Goal: Task Accomplishment & Management: Manage account settings

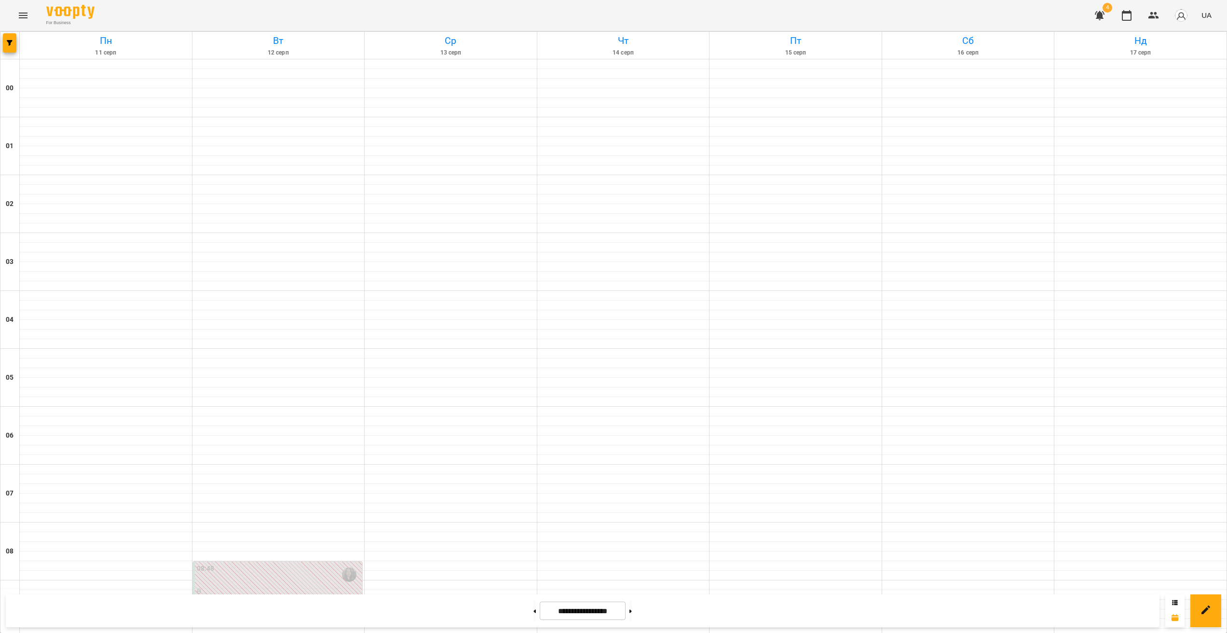
click at [1091, 17] on button "button" at bounding box center [1099, 15] width 23 height 23
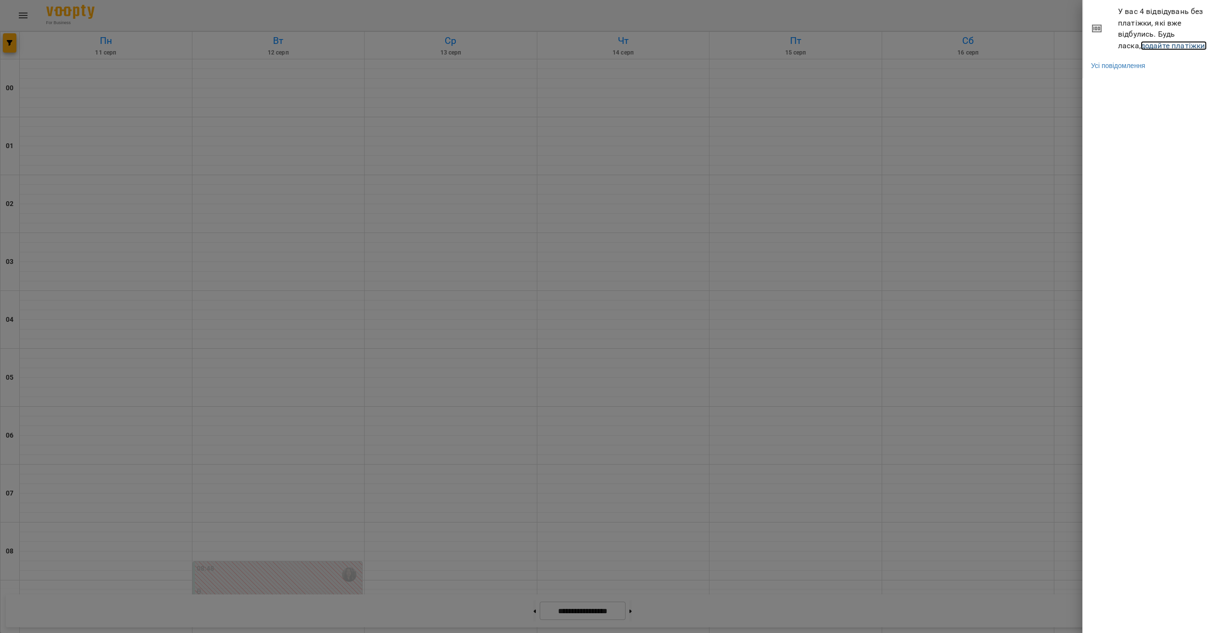
click at [1148, 49] on link "додайте платіжки!" at bounding box center [1174, 45] width 67 height 9
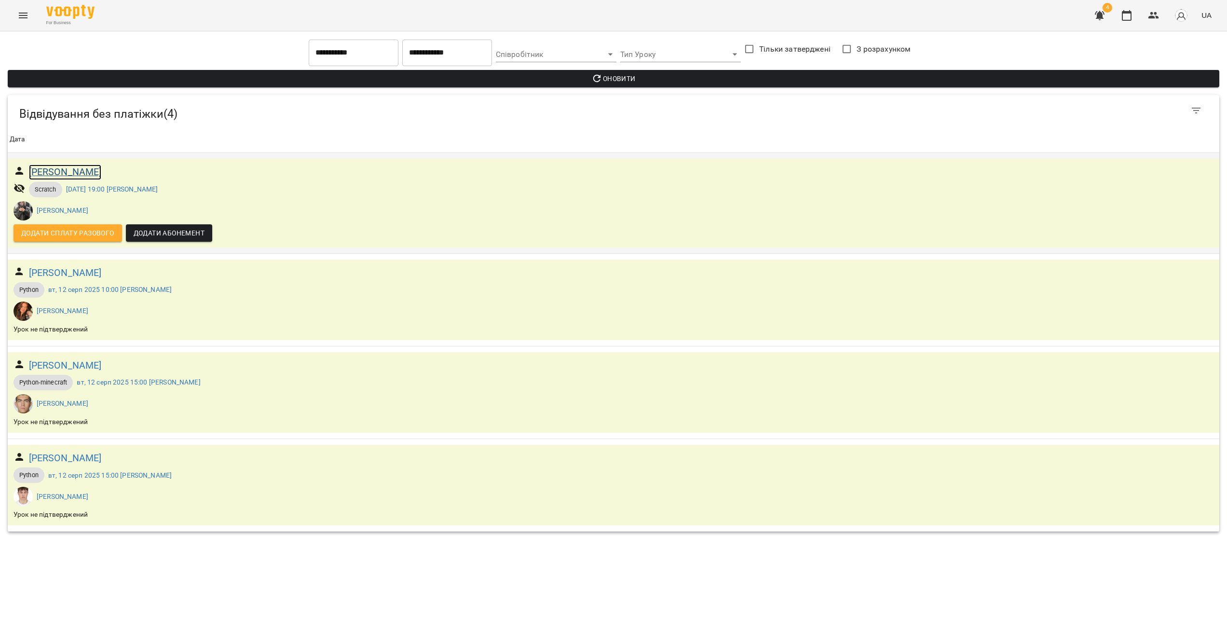
click at [59, 174] on h6 "[PERSON_NAME]" at bounding box center [65, 171] width 73 height 15
click at [74, 165] on h6 "[PERSON_NAME]" at bounding box center [65, 171] width 73 height 15
click at [102, 233] on span "Додати сплату разового" at bounding box center [67, 233] width 93 height 12
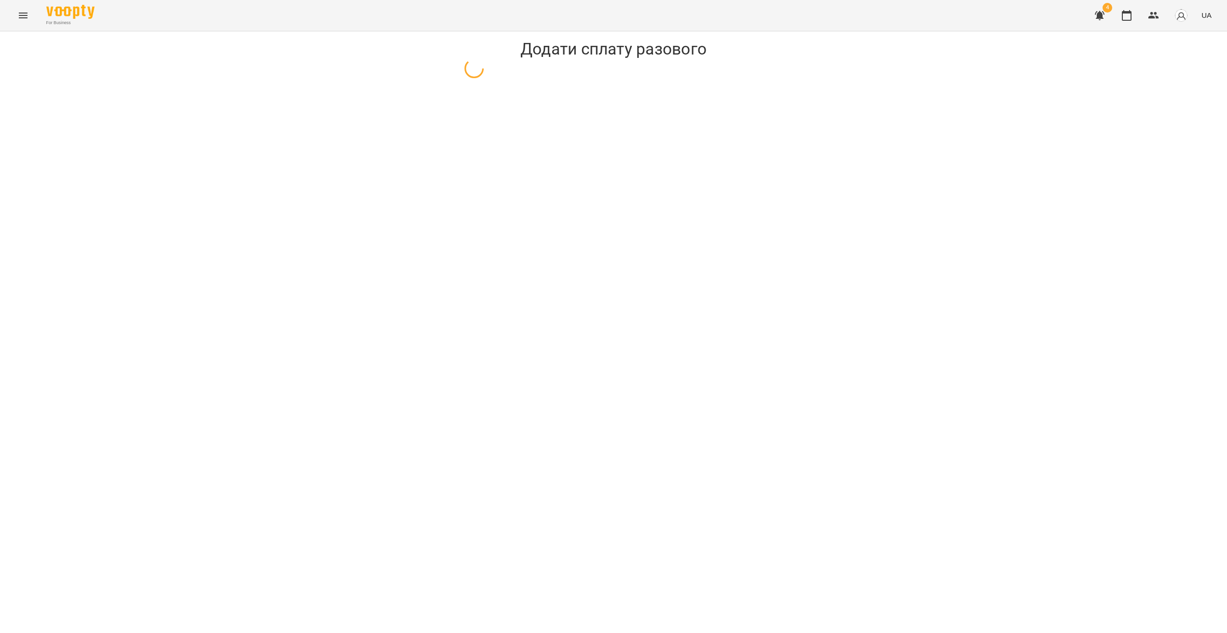
select select "*******"
select select "****"
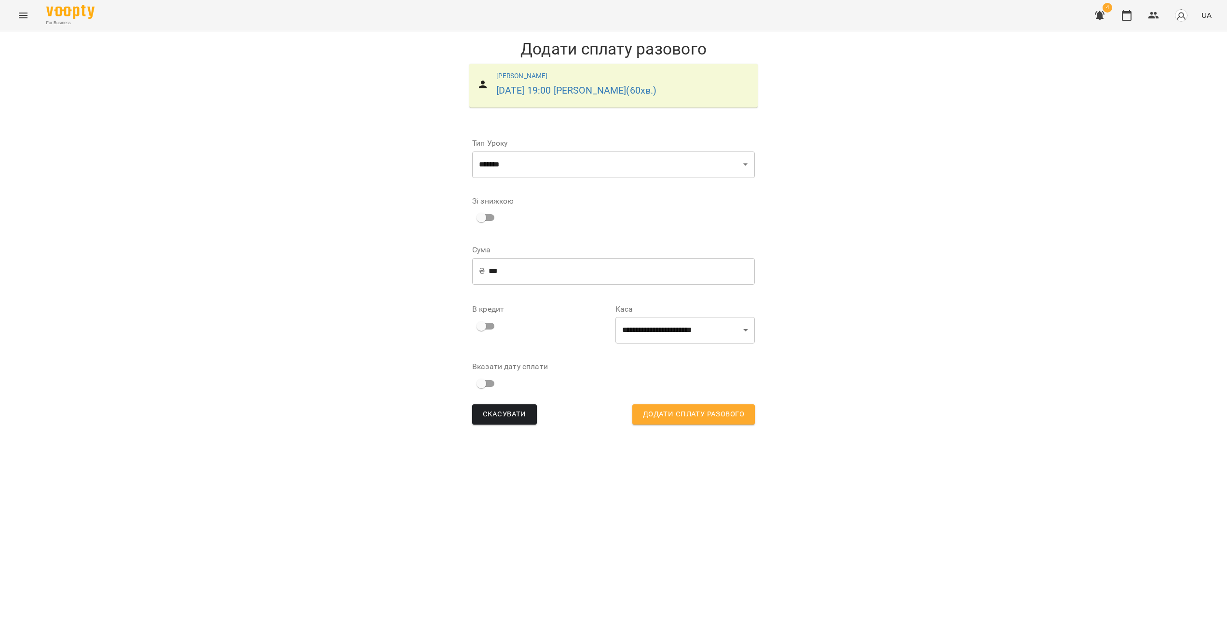
click at [521, 285] on input "***" at bounding box center [622, 271] width 266 height 27
type input "***"
click at [723, 421] on span "Додати сплату разового" at bounding box center [693, 414] width 101 height 13
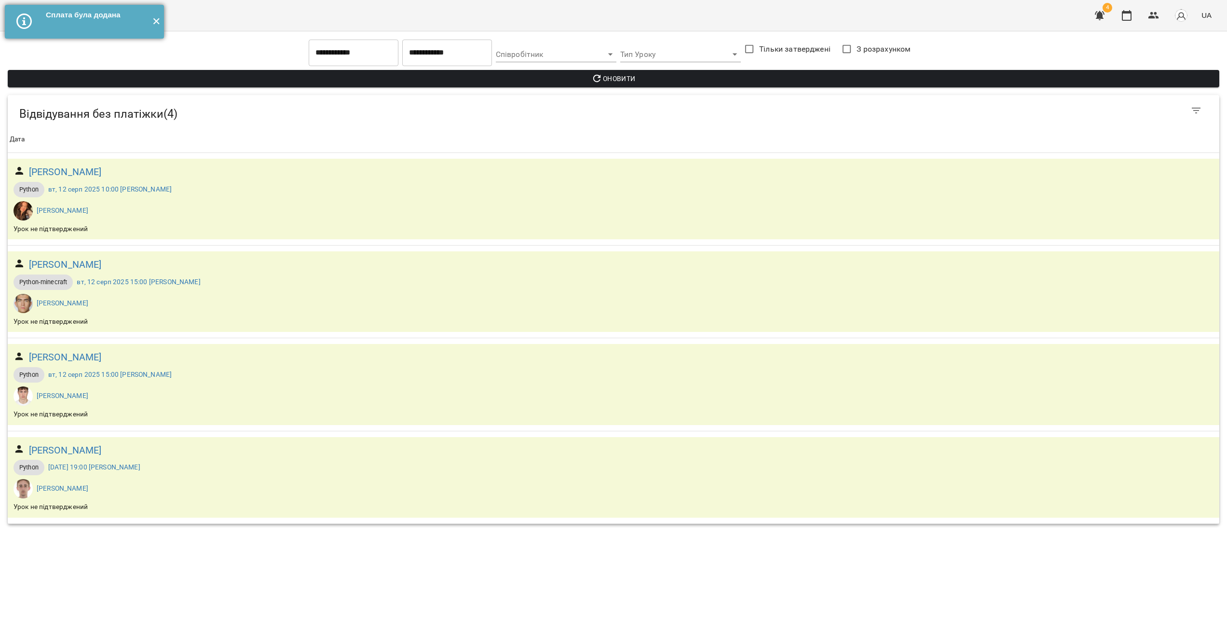
click at [158, 25] on button "✕" at bounding box center [156, 22] width 16 height 34
click at [24, 15] on icon "Menu" at bounding box center [23, 16] width 9 height 6
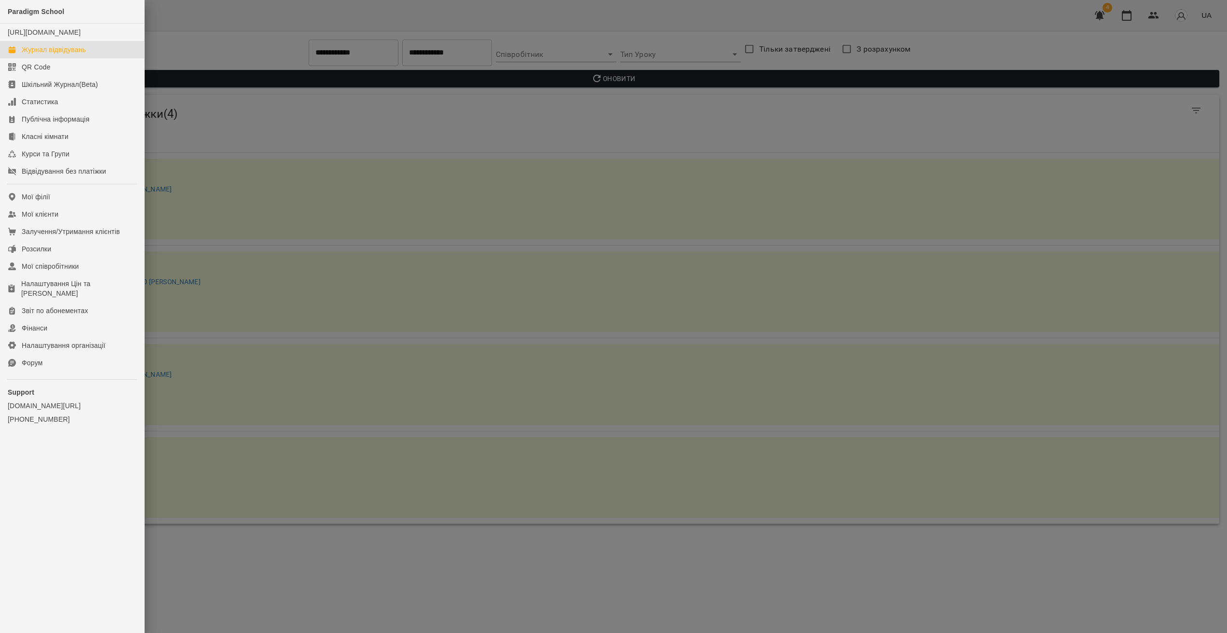
click at [78, 55] on div "Журнал відвідувань" at bounding box center [54, 50] width 64 height 10
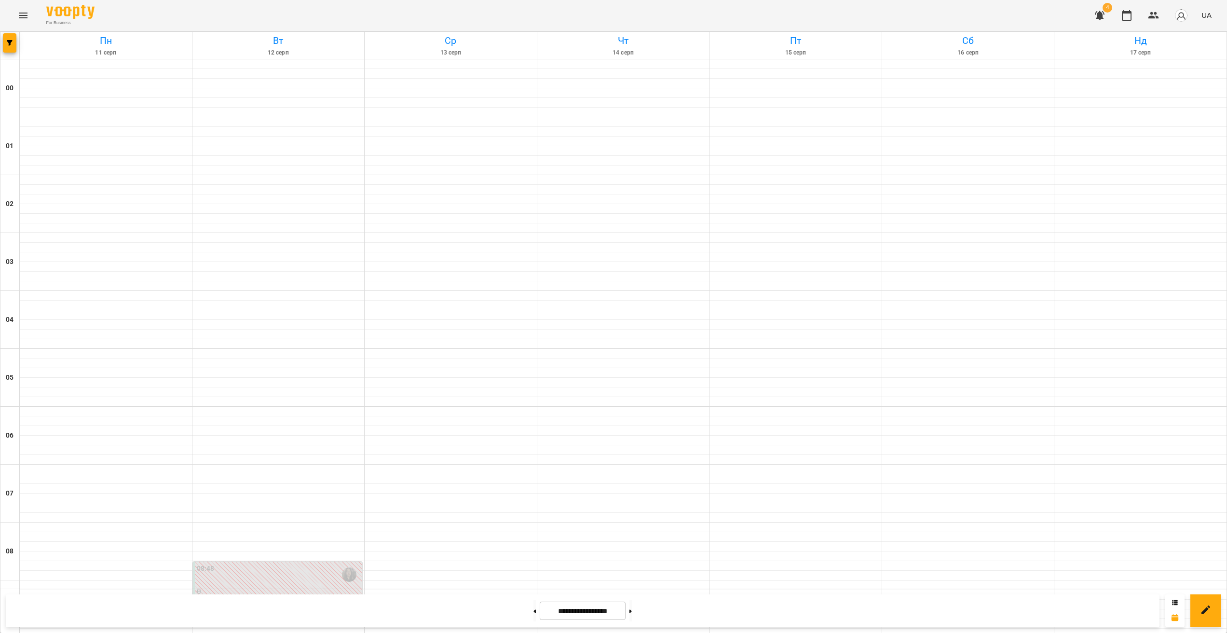
scroll to position [859, 0]
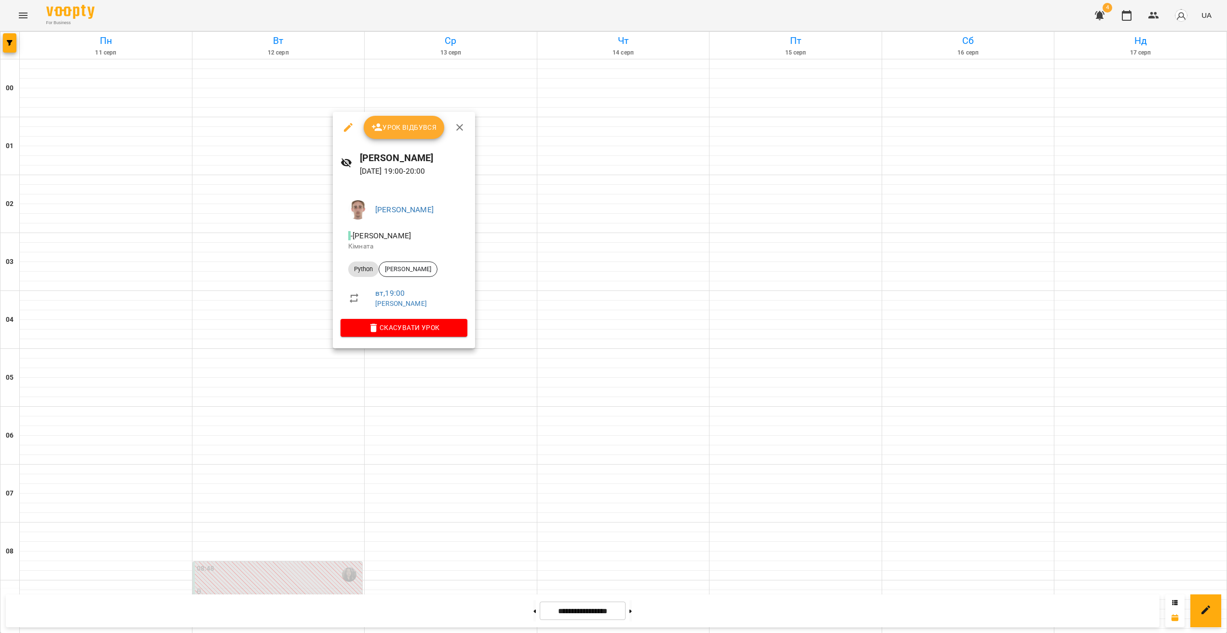
click at [313, 356] on div at bounding box center [613, 316] width 1227 height 633
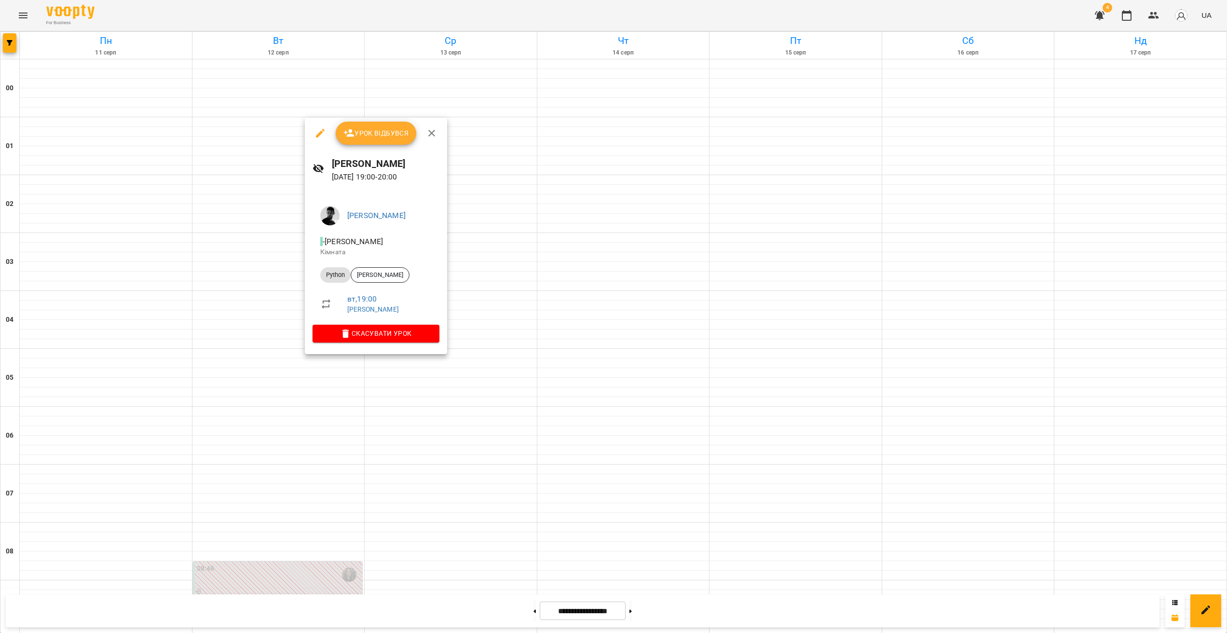
click at [300, 376] on div at bounding box center [613, 316] width 1227 height 633
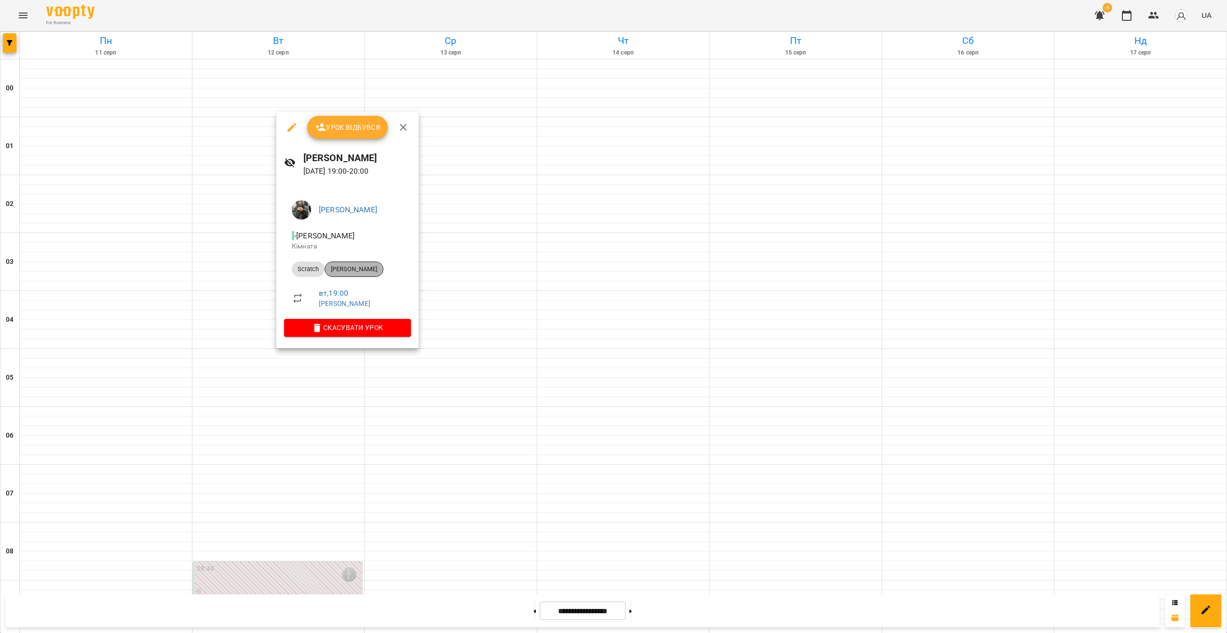
click at [360, 265] on span "[PERSON_NAME]" at bounding box center [354, 269] width 58 height 9
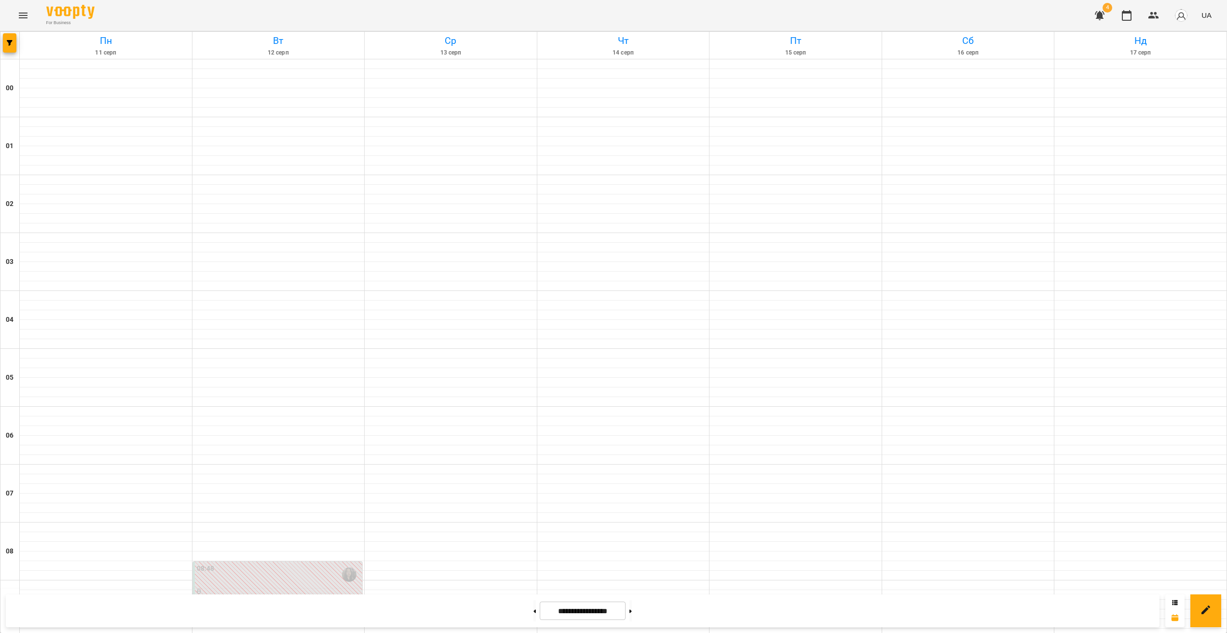
scroll to position [859, 0]
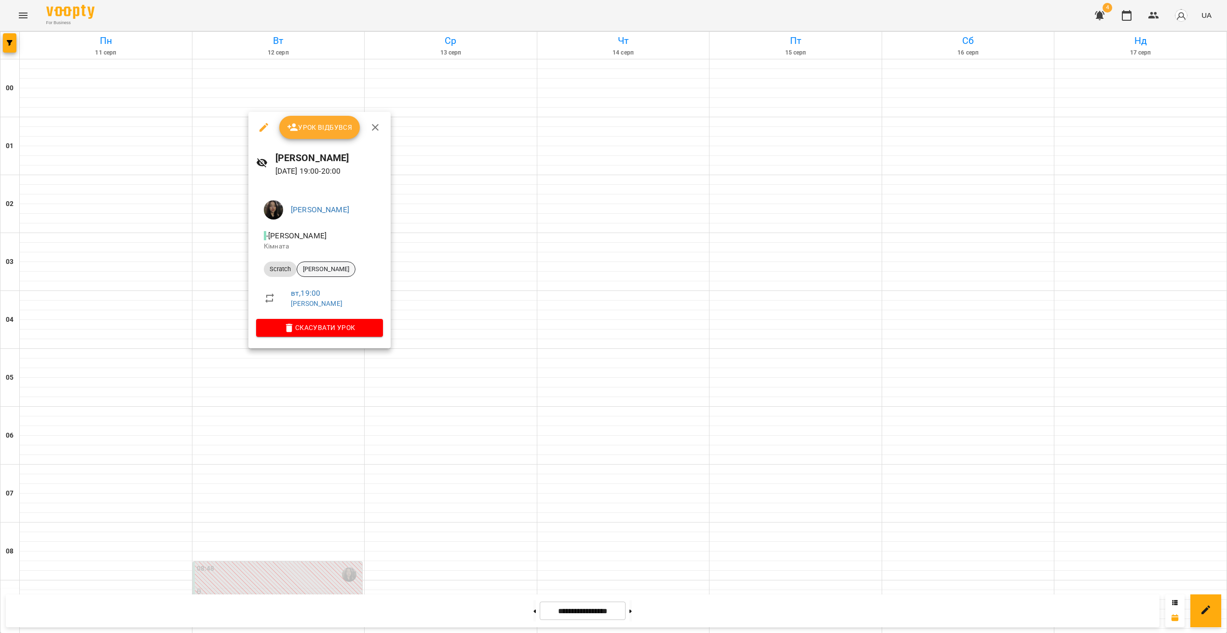
click at [336, 274] on div "[PERSON_NAME]" at bounding box center [326, 268] width 59 height 15
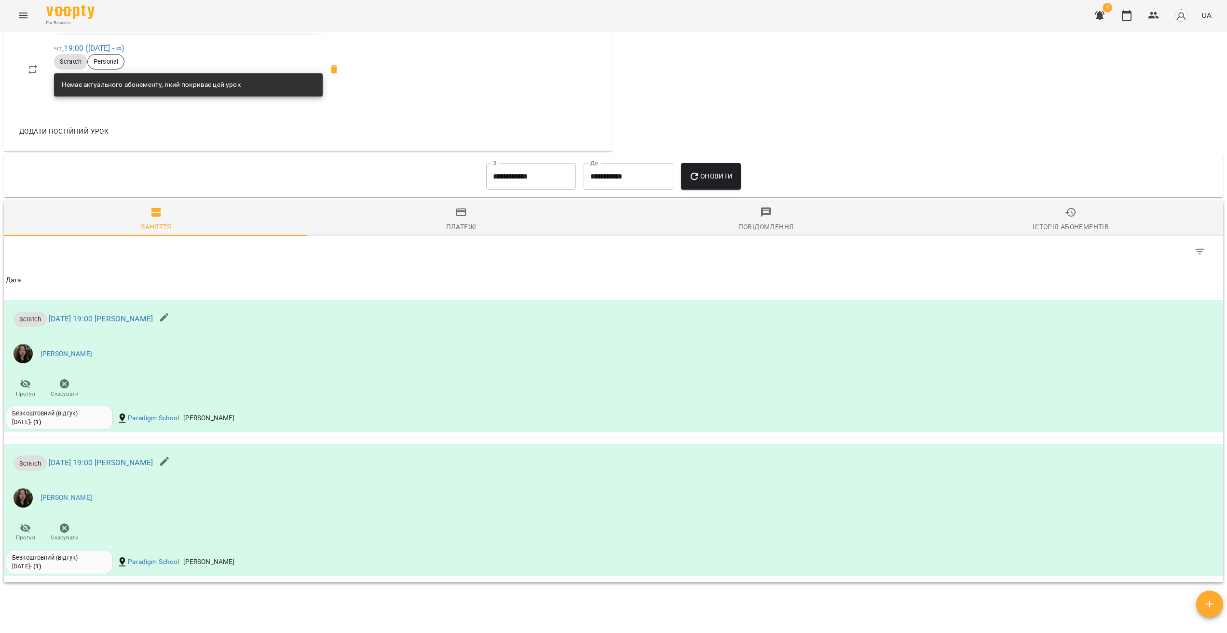
click at [1043, 233] on div "Історія абонементів" at bounding box center [1071, 227] width 76 height 12
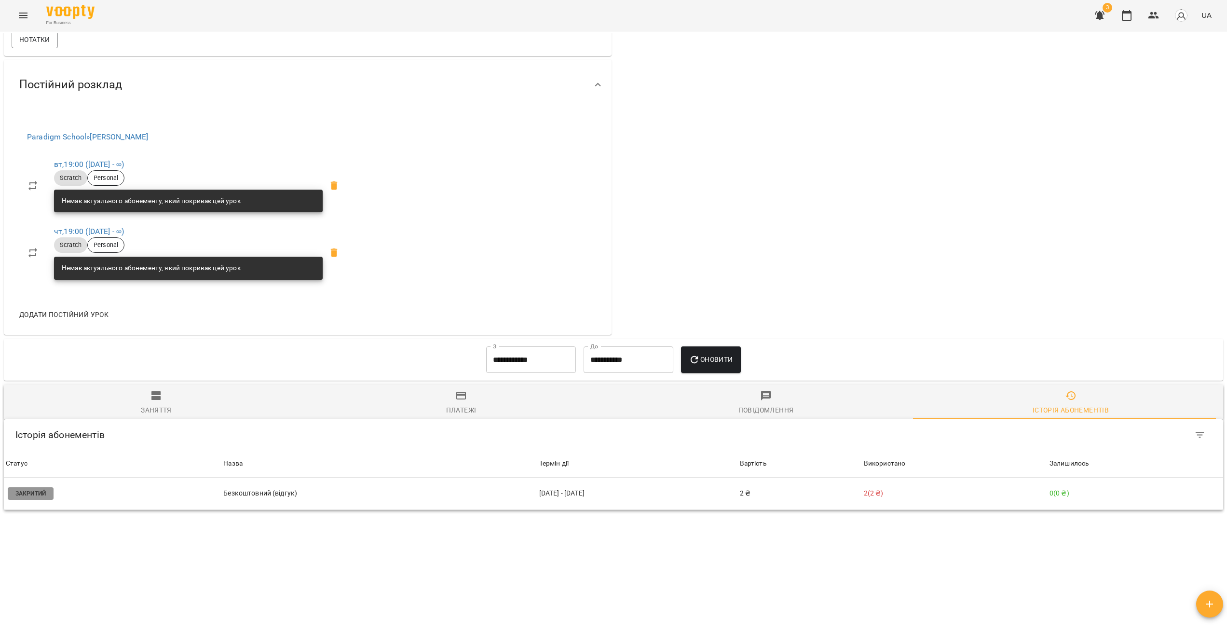
scroll to position [351, 0]
click at [516, 360] on input "**********" at bounding box center [531, 359] width 90 height 27
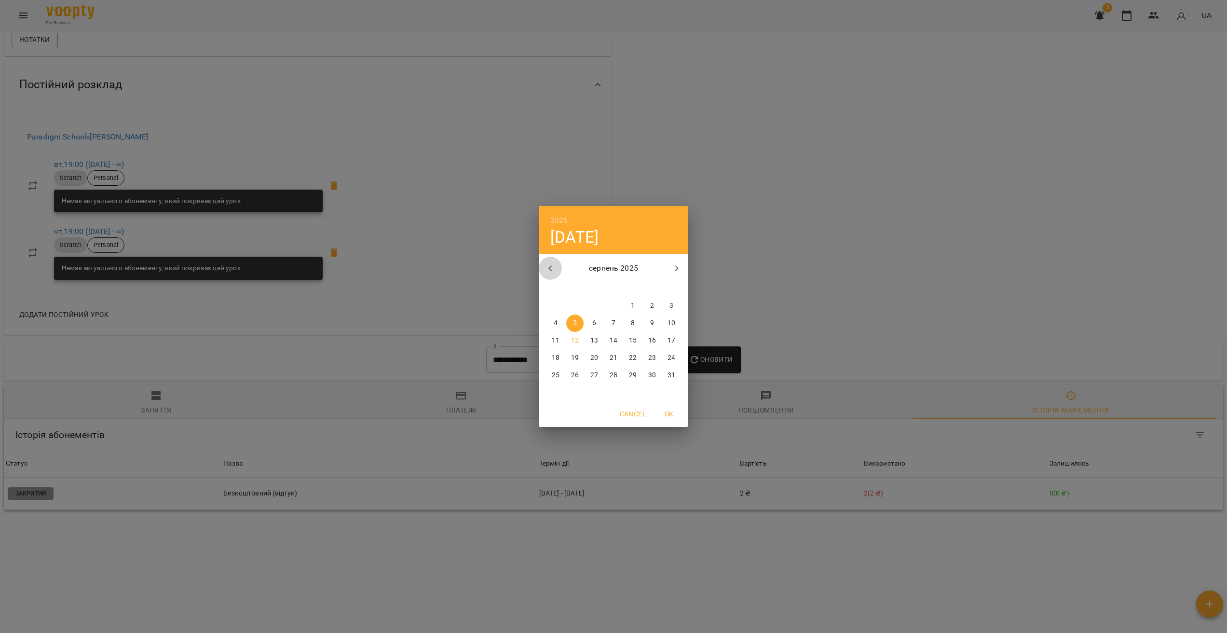
click at [549, 270] on icon "button" at bounding box center [551, 268] width 12 height 12
click at [636, 322] on p "11" at bounding box center [633, 323] width 8 height 10
type input "**********"
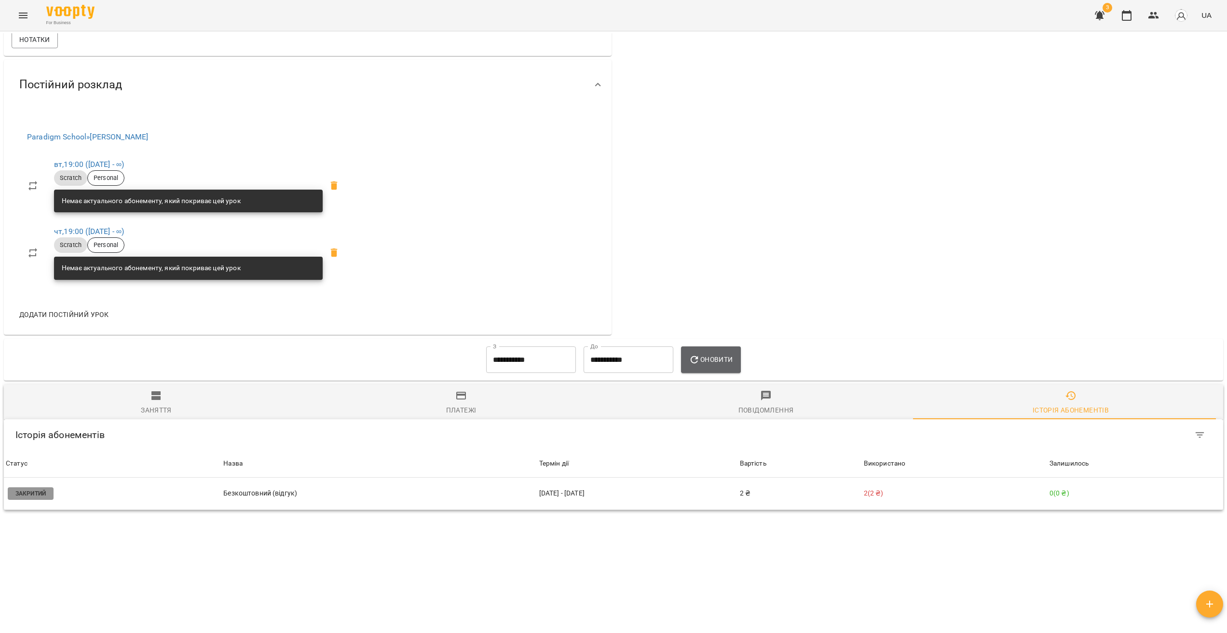
click at [694, 353] on button "Оновити" at bounding box center [710, 359] width 59 height 27
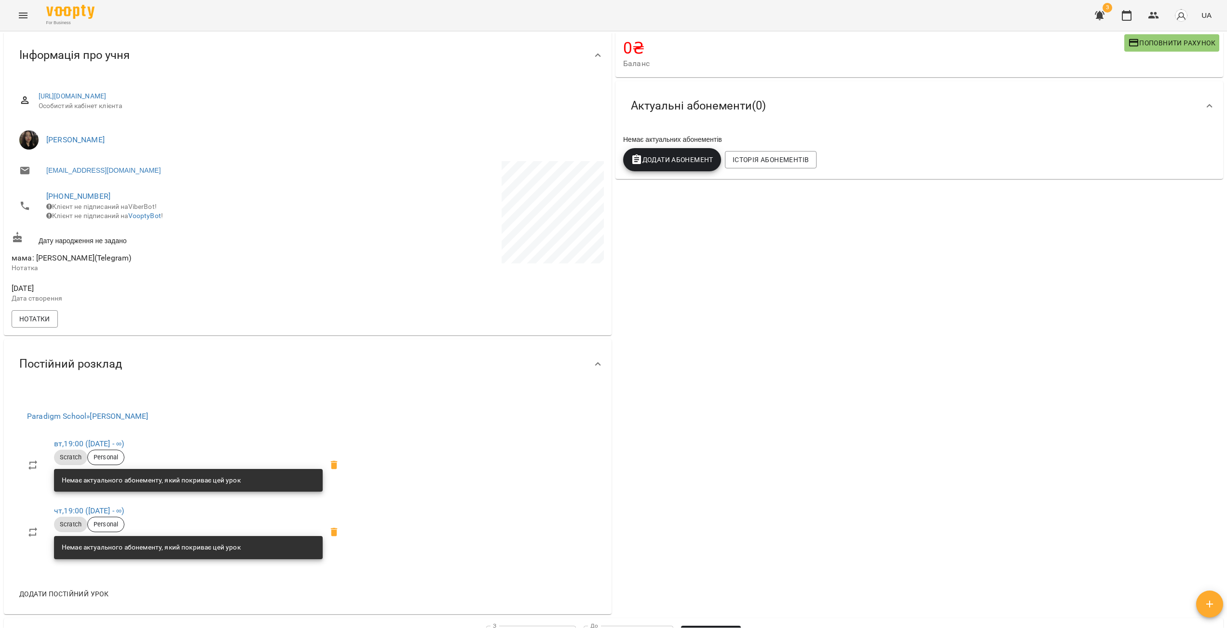
scroll to position [0, 0]
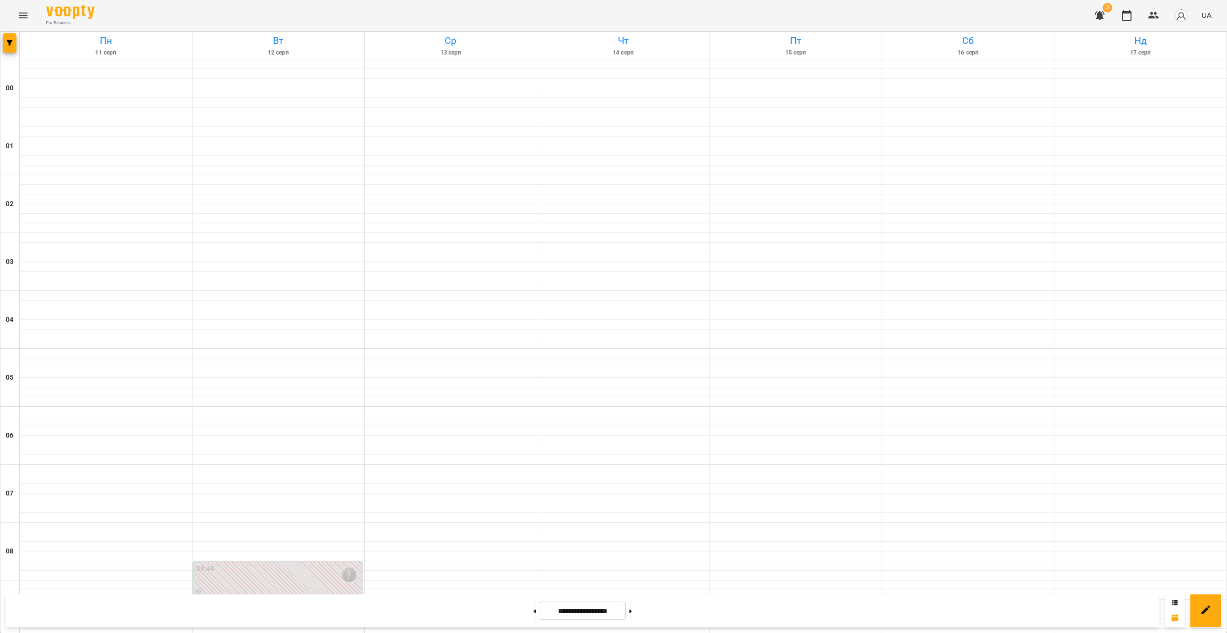
scroll to position [859, 0]
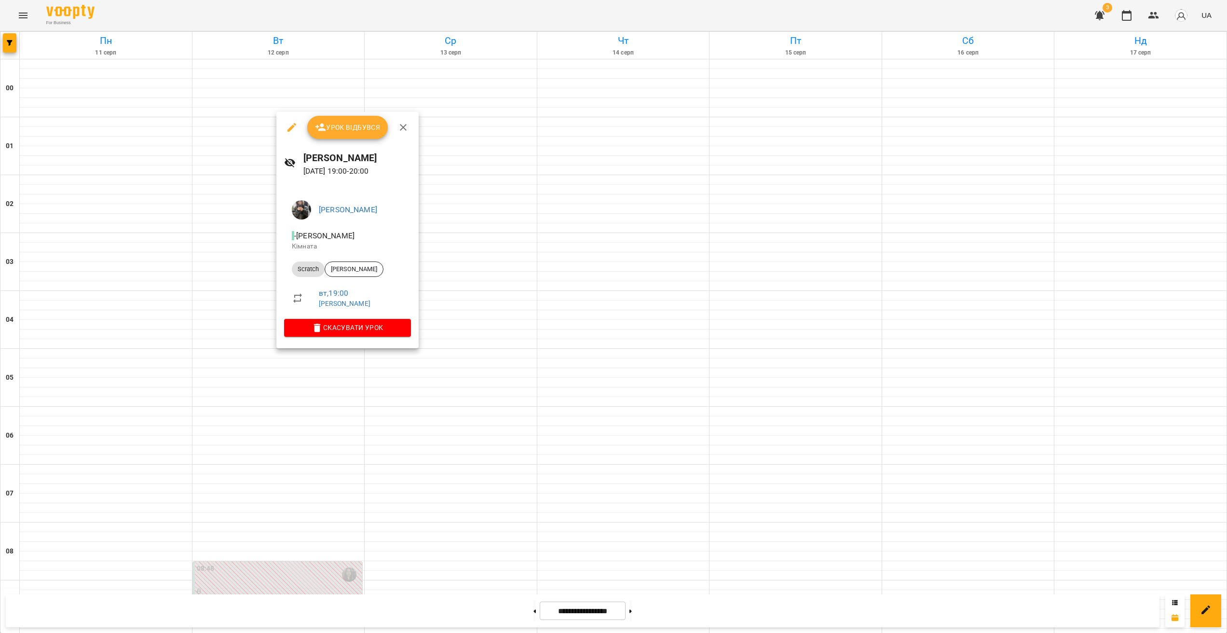
click at [294, 379] on div at bounding box center [613, 316] width 1227 height 633
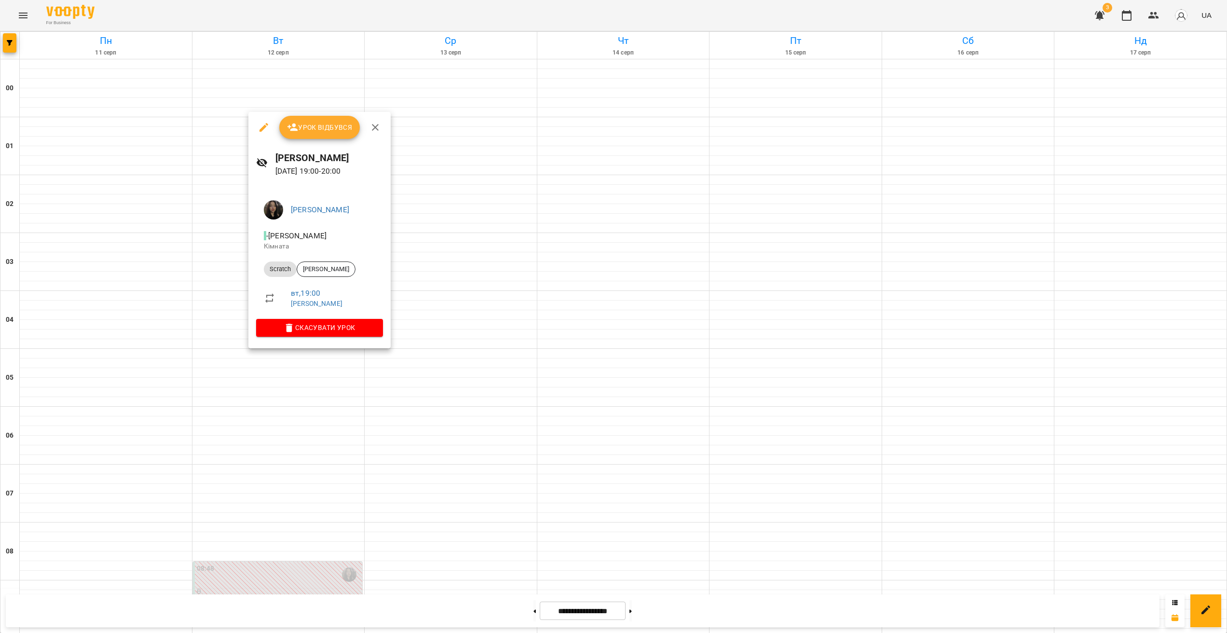
click at [274, 377] on div at bounding box center [613, 316] width 1227 height 633
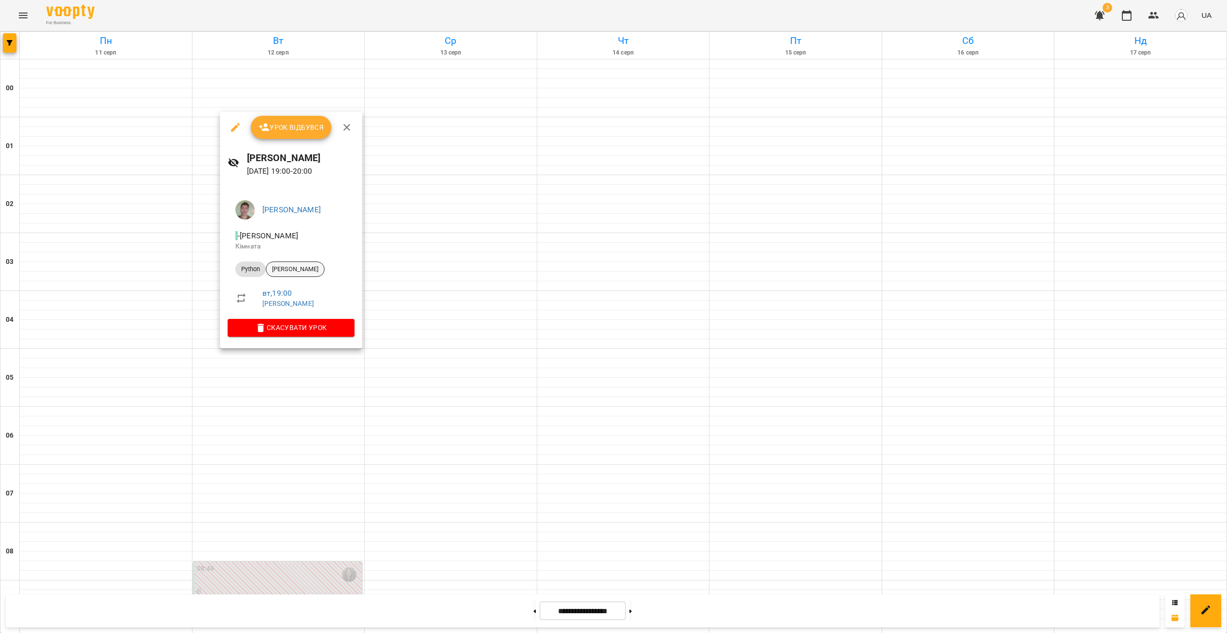
click at [303, 274] on div "[PERSON_NAME]" at bounding box center [295, 268] width 59 height 15
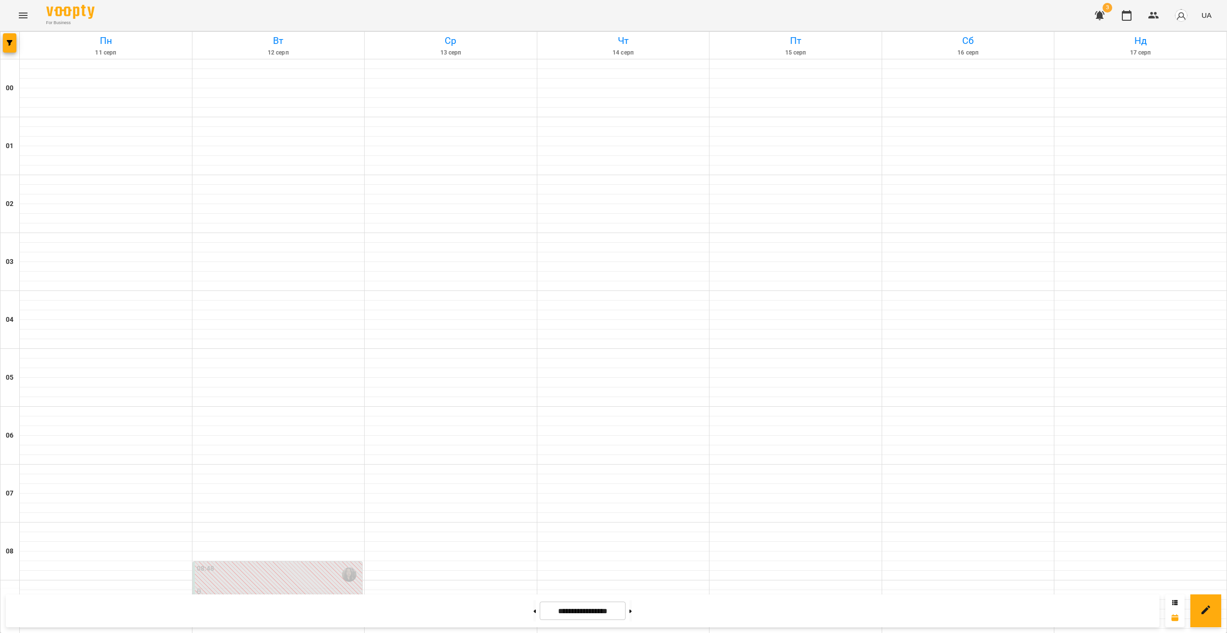
scroll to position [843, 0]
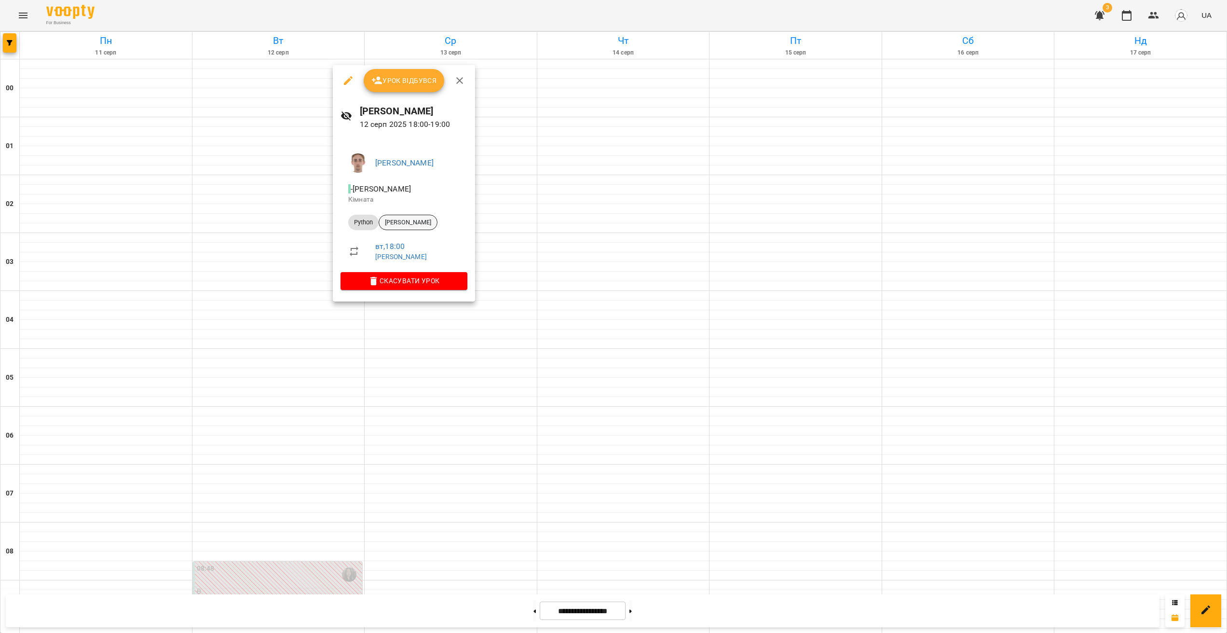
click at [416, 219] on span "[PERSON_NAME]" at bounding box center [408, 222] width 58 height 9
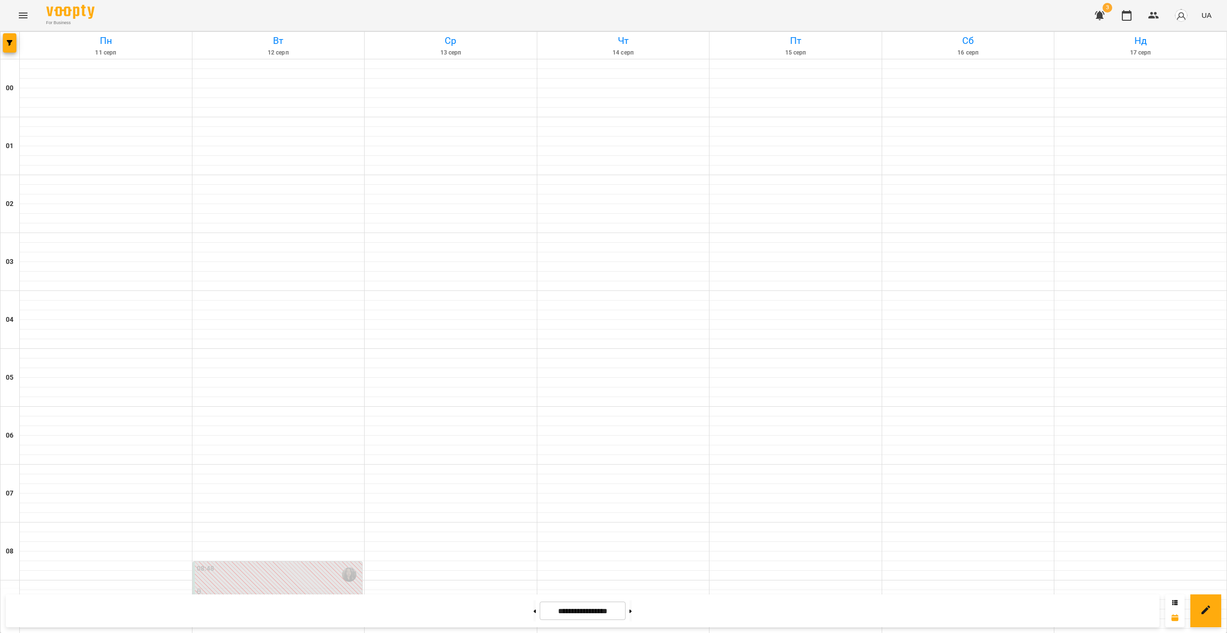
scroll to position [843, 0]
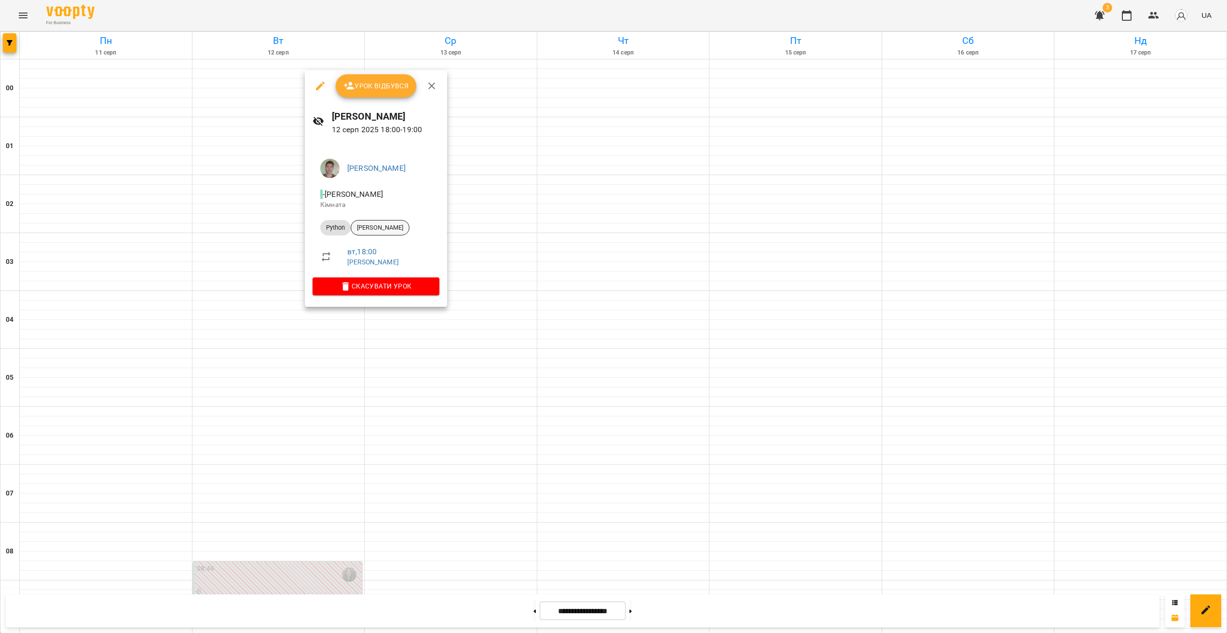
click at [390, 230] on span "[PERSON_NAME]" at bounding box center [380, 227] width 58 height 9
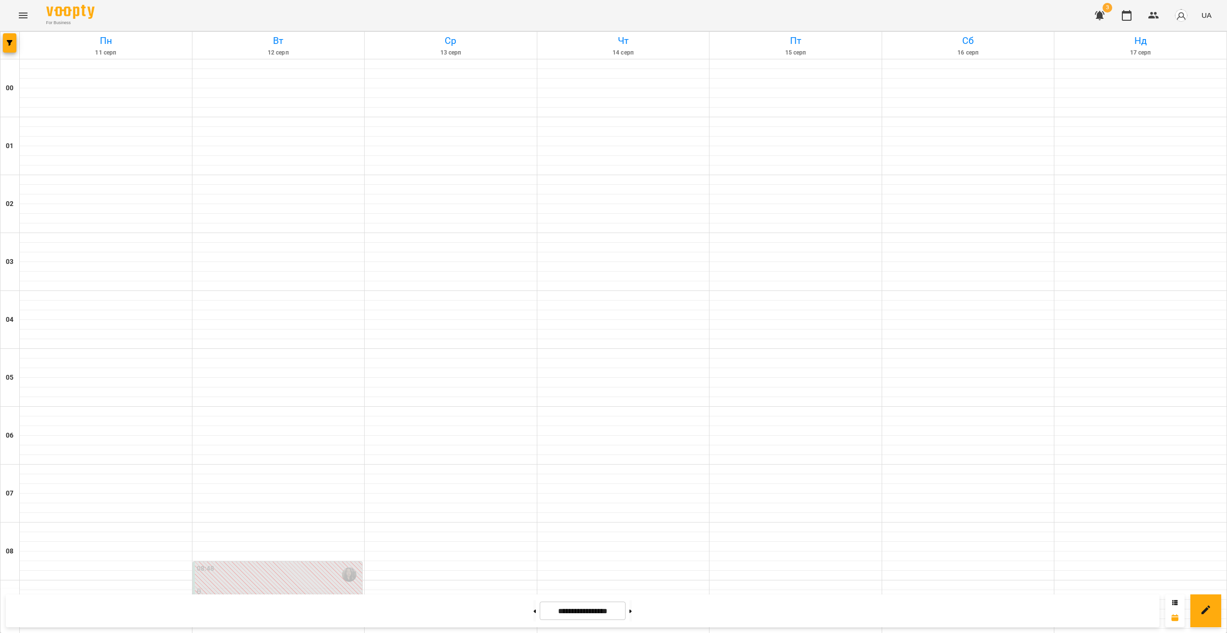
scroll to position [840, 0]
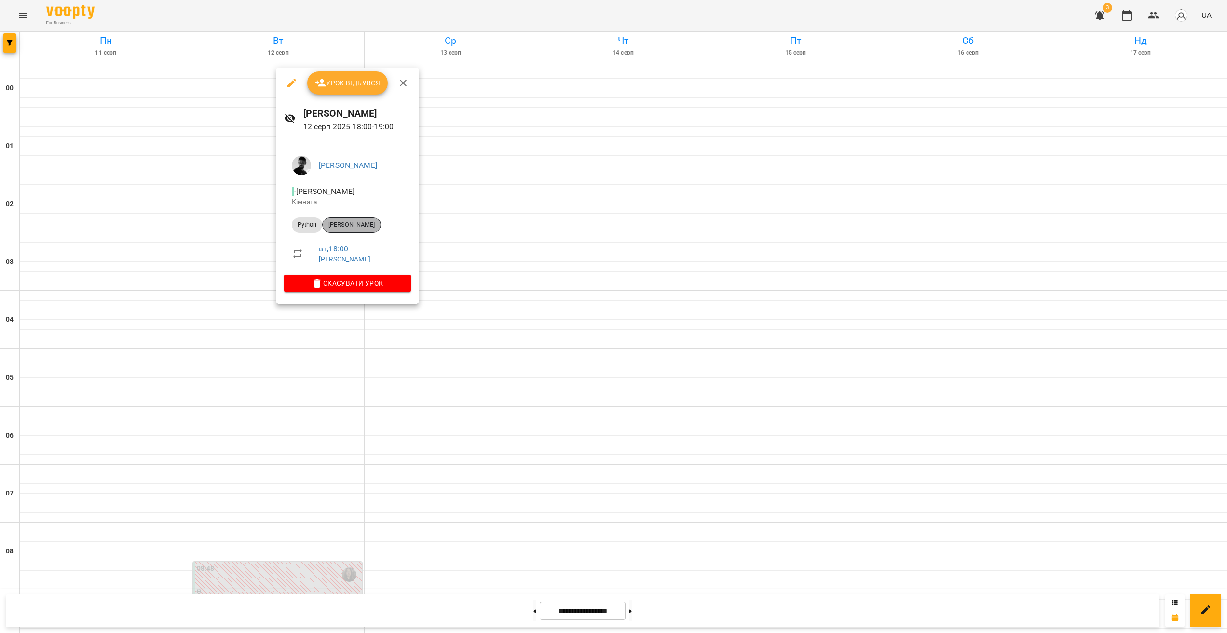
click at [352, 222] on span "[PERSON_NAME]" at bounding box center [352, 224] width 58 height 9
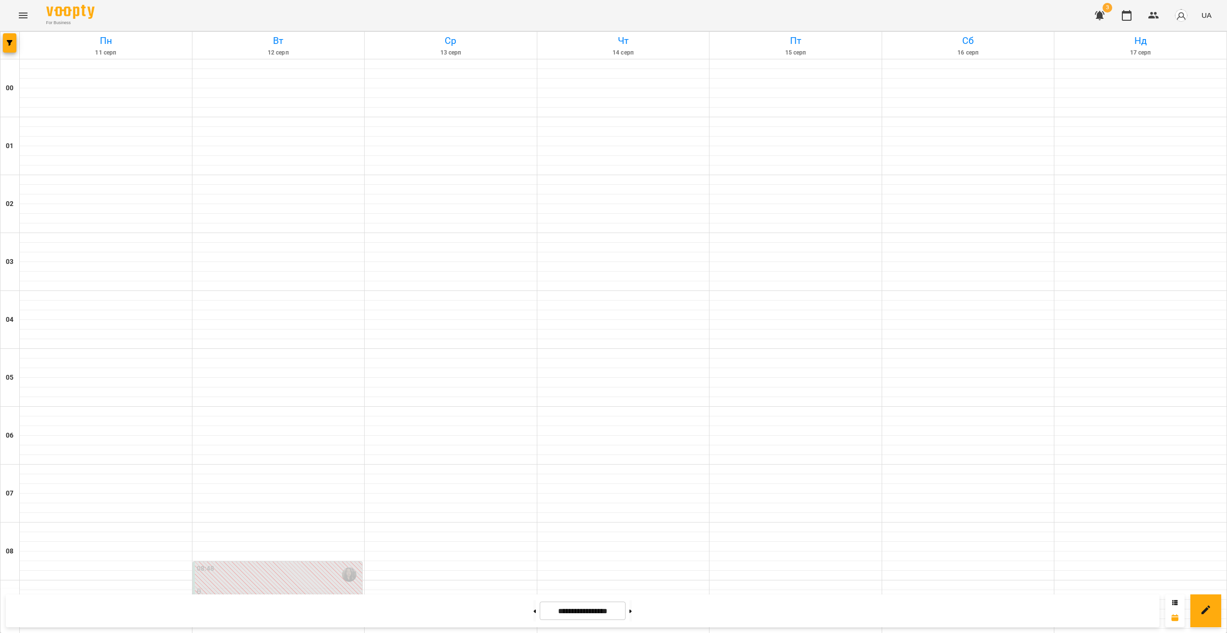
scroll to position [737, 0]
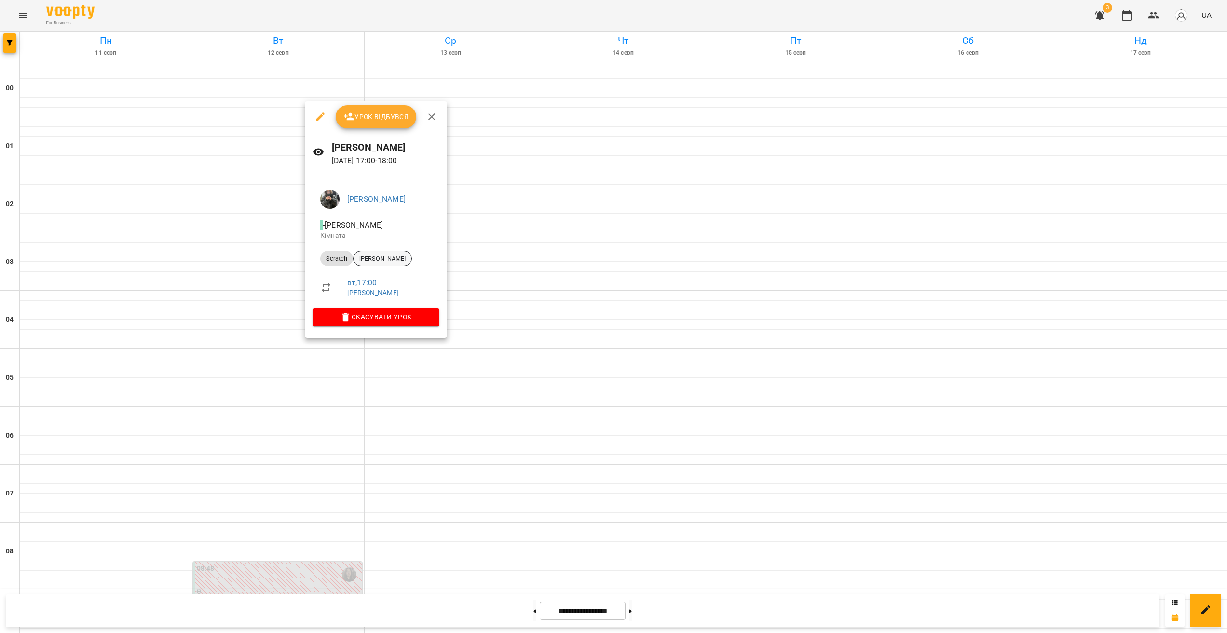
click at [394, 257] on span "[PERSON_NAME]" at bounding box center [383, 258] width 58 height 9
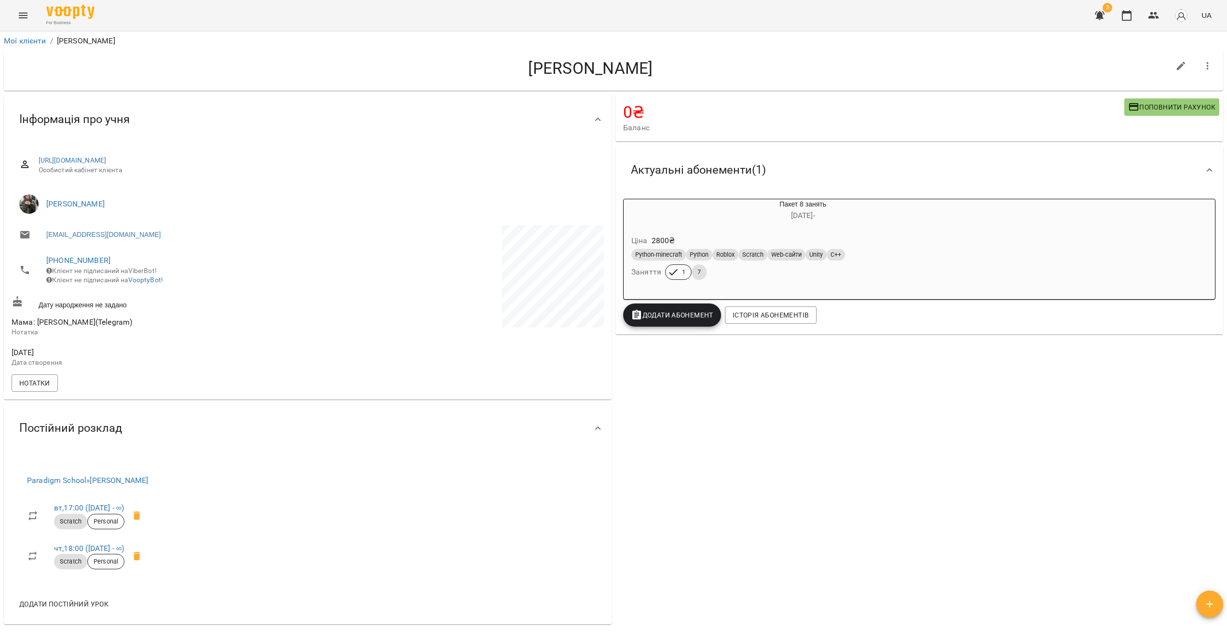
drag, startPoint x: 409, startPoint y: 393, endPoint x: 397, endPoint y: 395, distance: 12.1
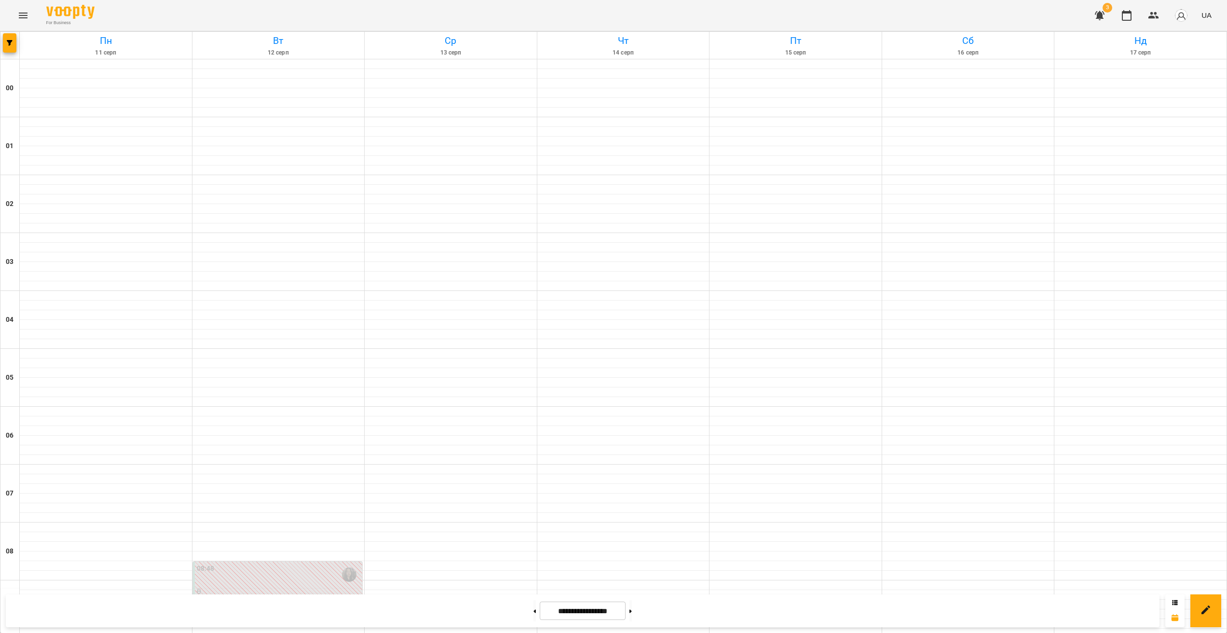
scroll to position [693, 0]
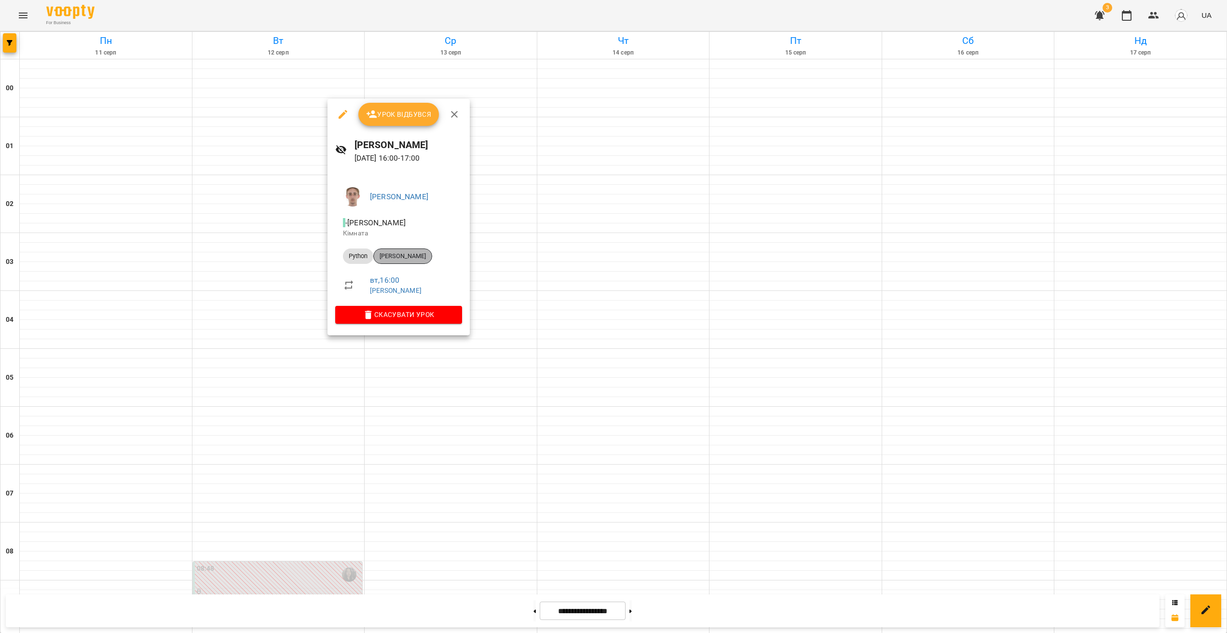
click at [408, 254] on span "[PERSON_NAME]" at bounding box center [403, 256] width 58 height 9
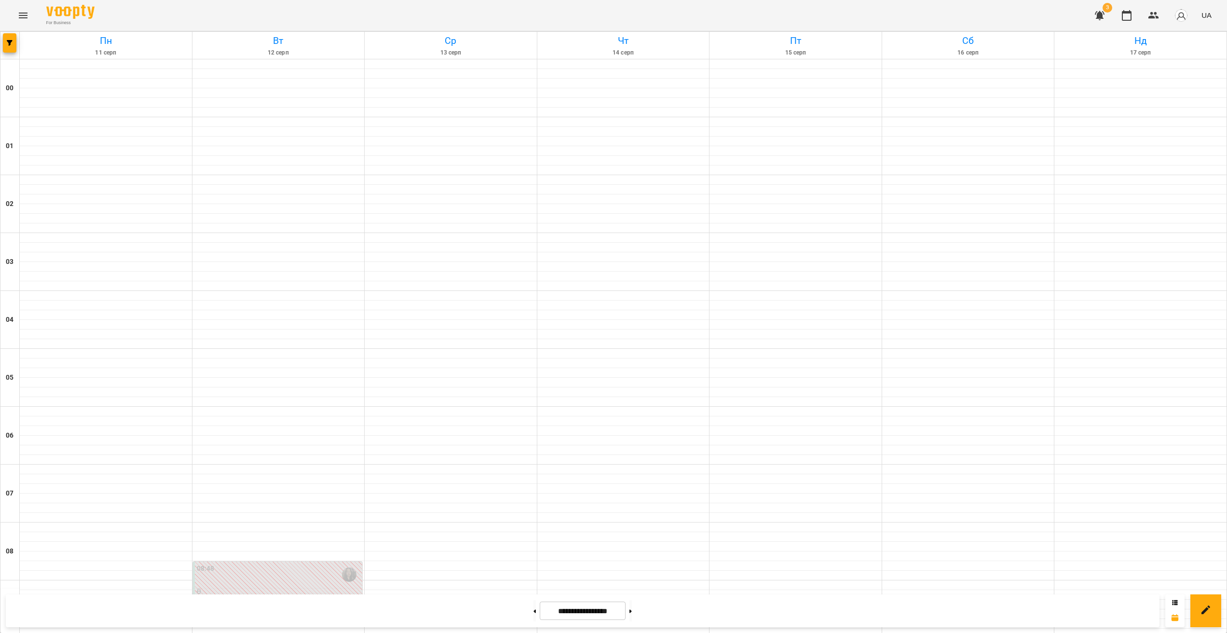
scroll to position [655, 0]
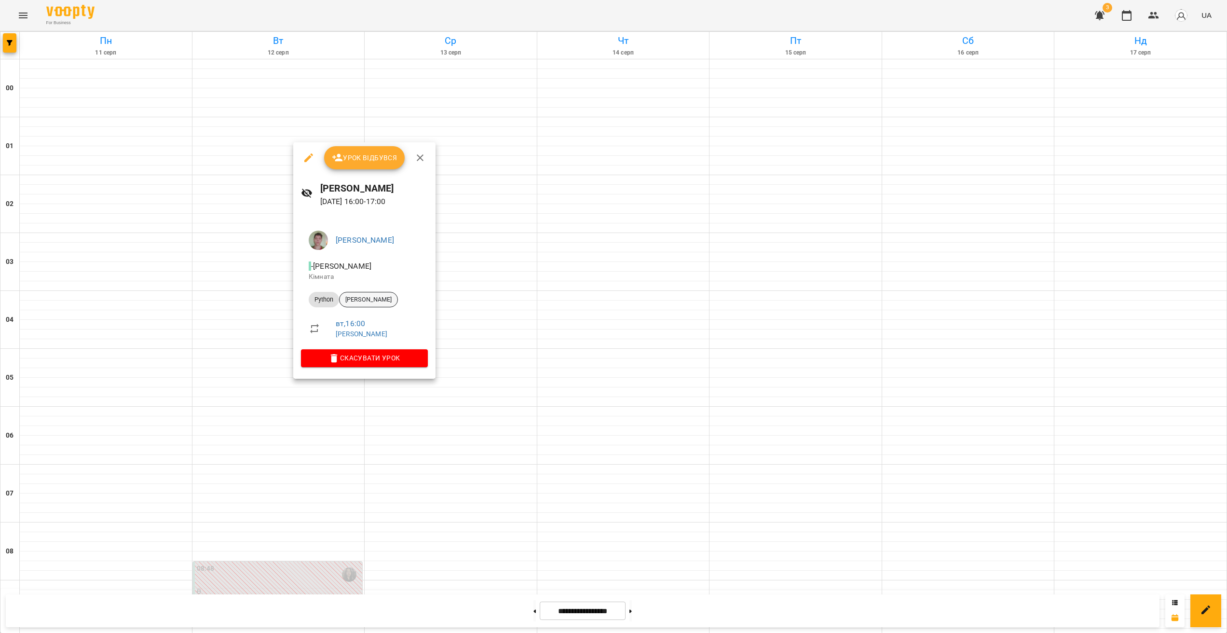
click at [379, 298] on span "[PERSON_NAME]" at bounding box center [369, 299] width 58 height 9
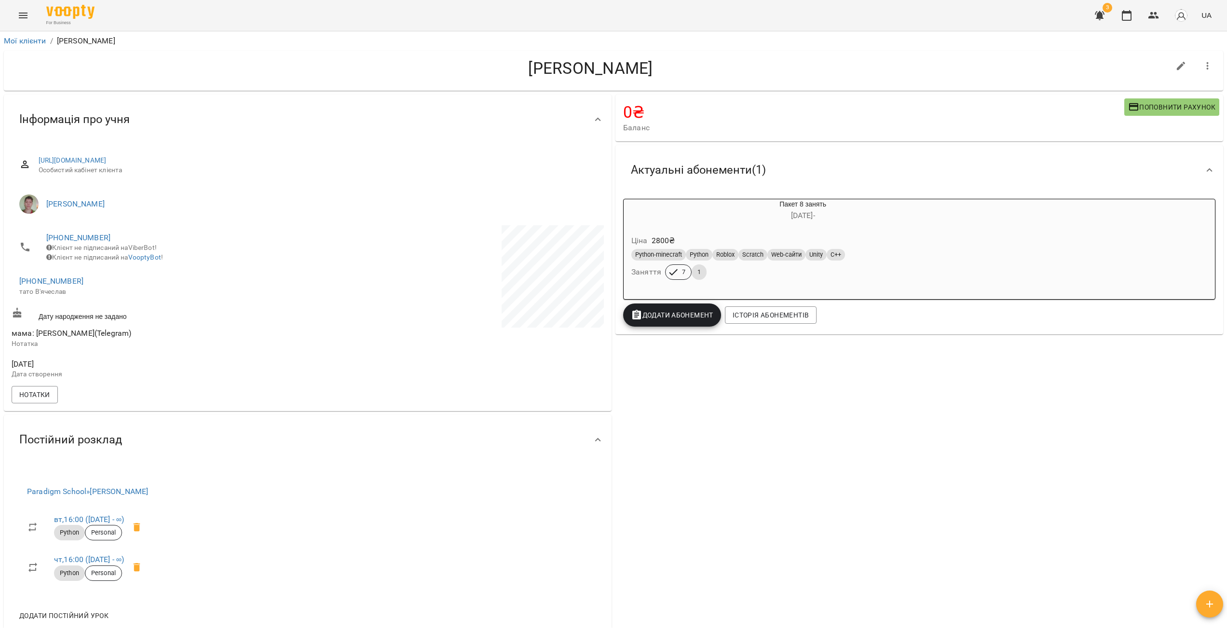
drag, startPoint x: 401, startPoint y: 420, endPoint x: 340, endPoint y: 414, distance: 61.0
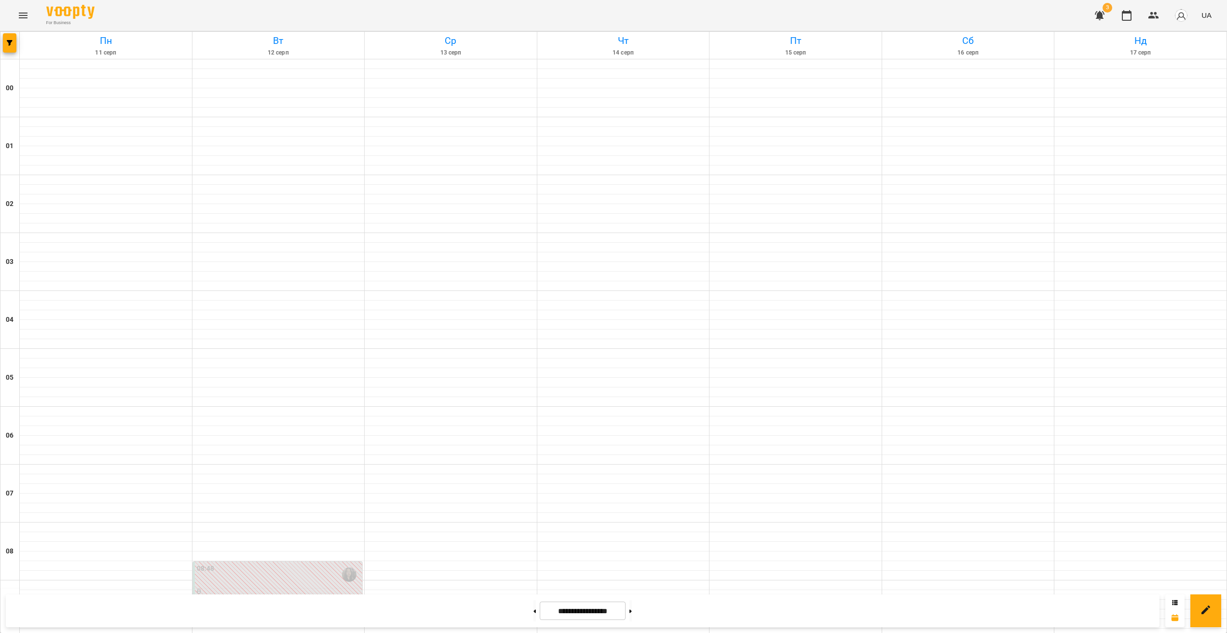
scroll to position [662, 0]
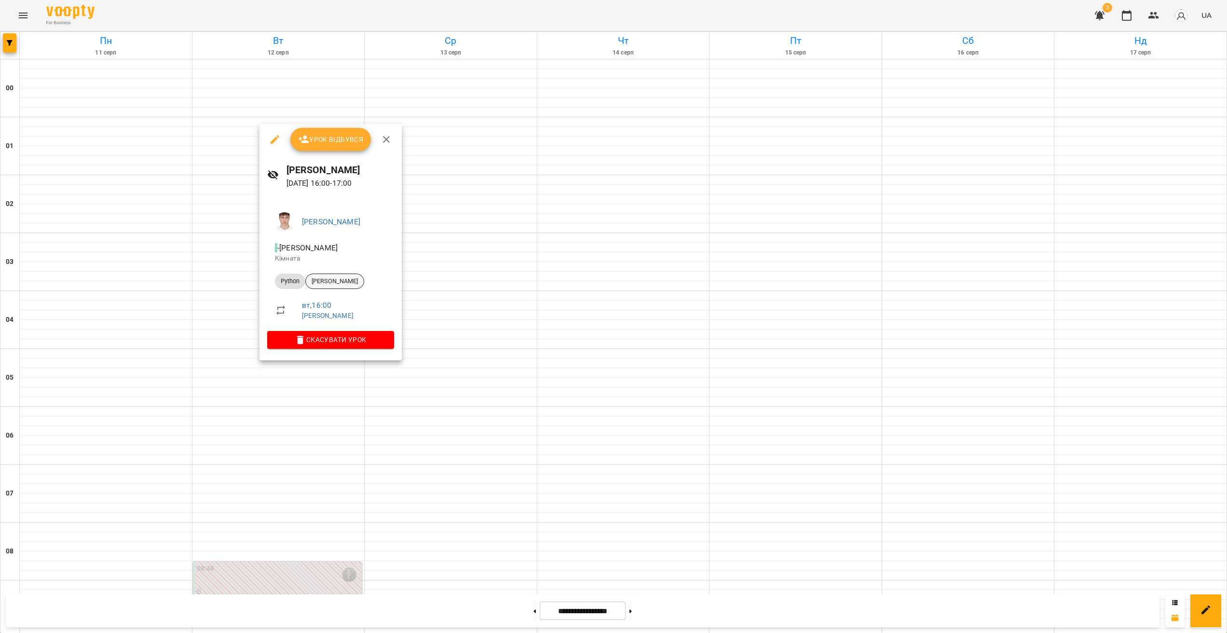
click at [320, 279] on span "[PERSON_NAME]" at bounding box center [335, 281] width 58 height 9
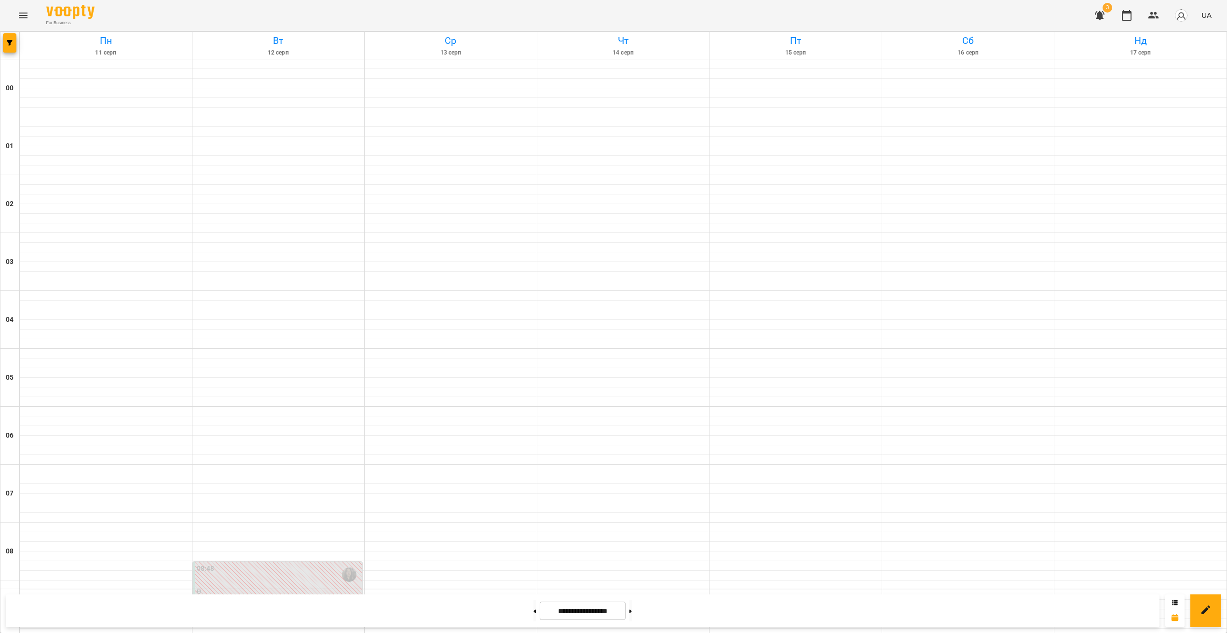
scroll to position [656, 0]
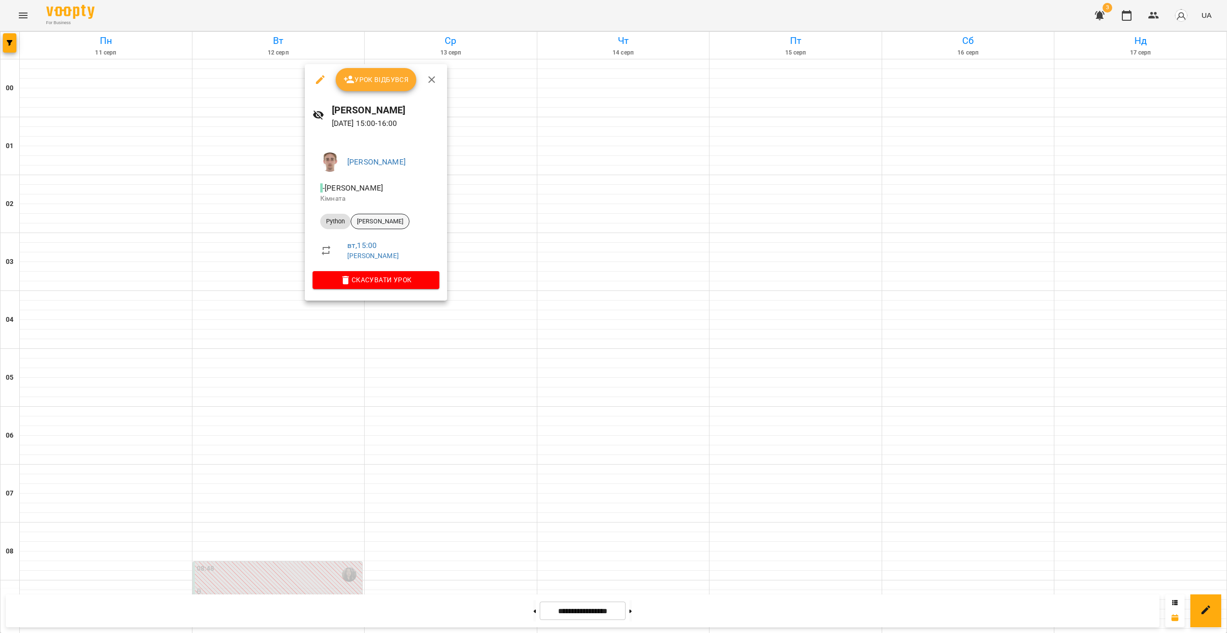
click at [399, 221] on span "[PERSON_NAME]" at bounding box center [380, 221] width 58 height 9
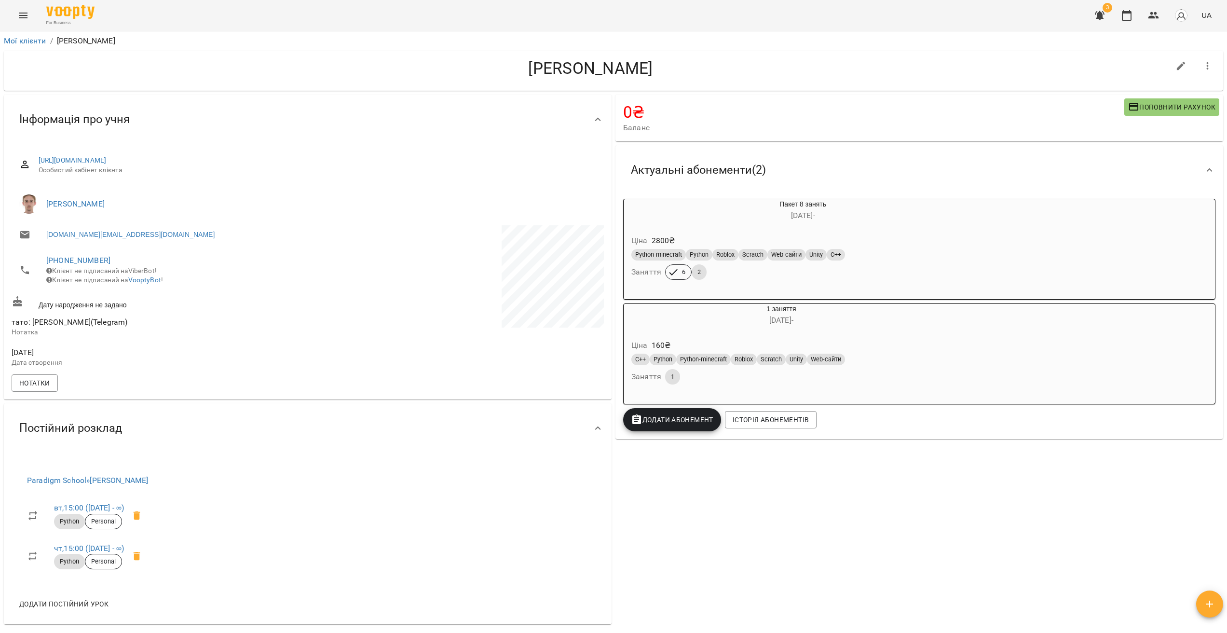
drag, startPoint x: 422, startPoint y: 367, endPoint x: 414, endPoint y: 364, distance: 7.6
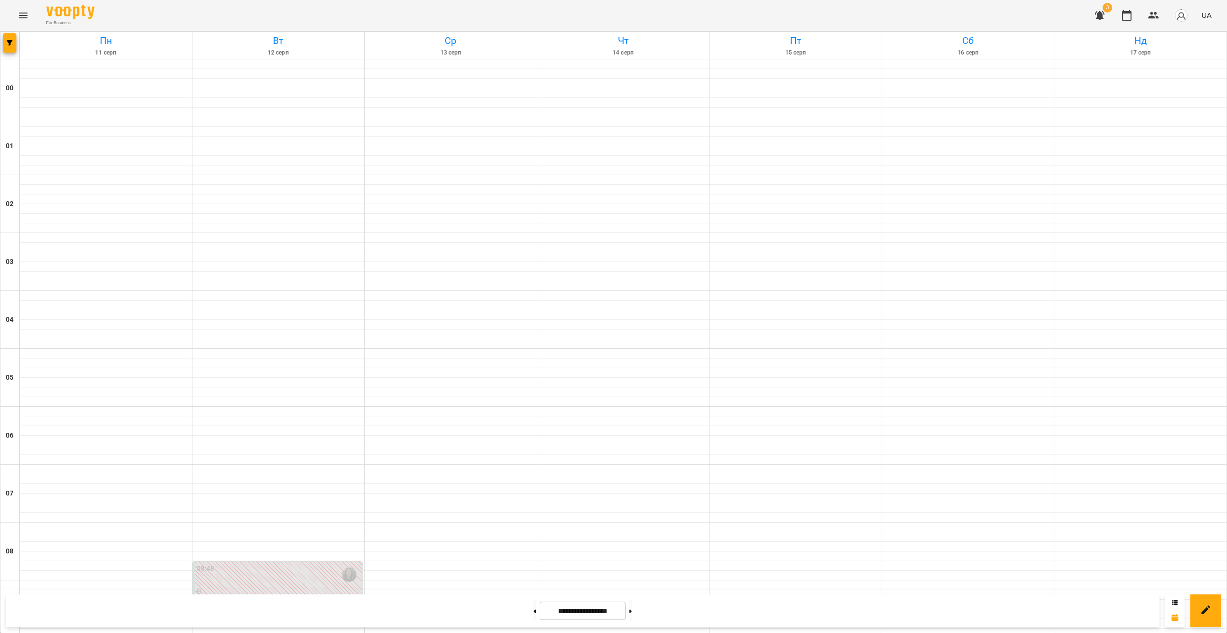
scroll to position [609, 0]
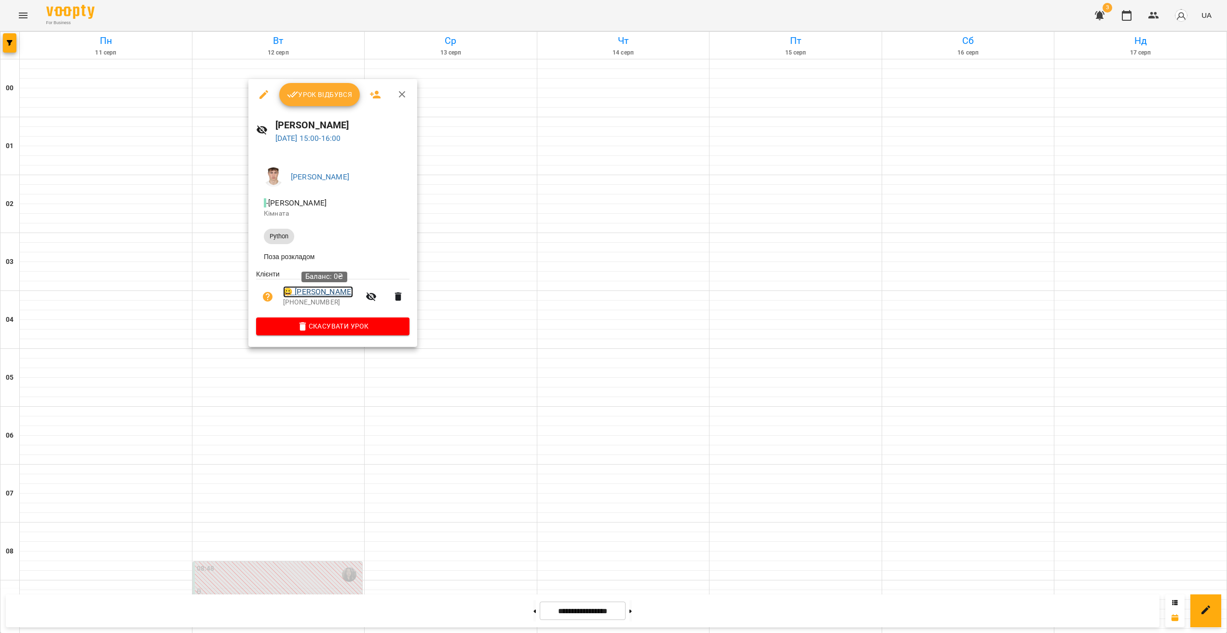
click at [329, 293] on link "😀 [PERSON_NAME]" at bounding box center [318, 292] width 70 height 12
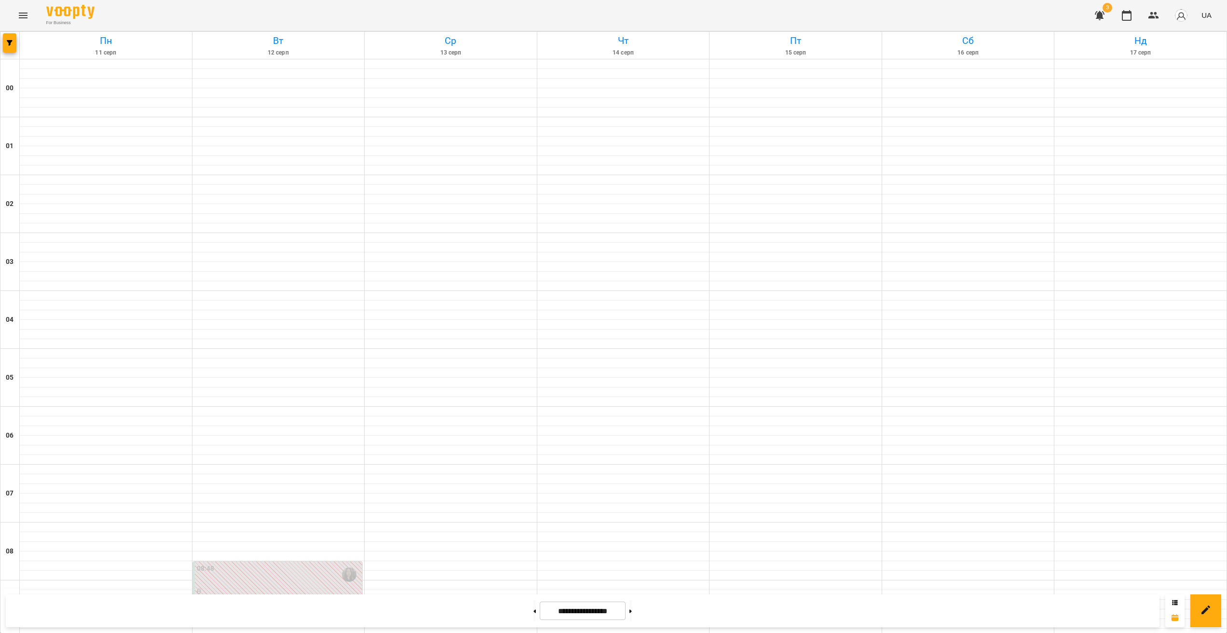
scroll to position [597, 0]
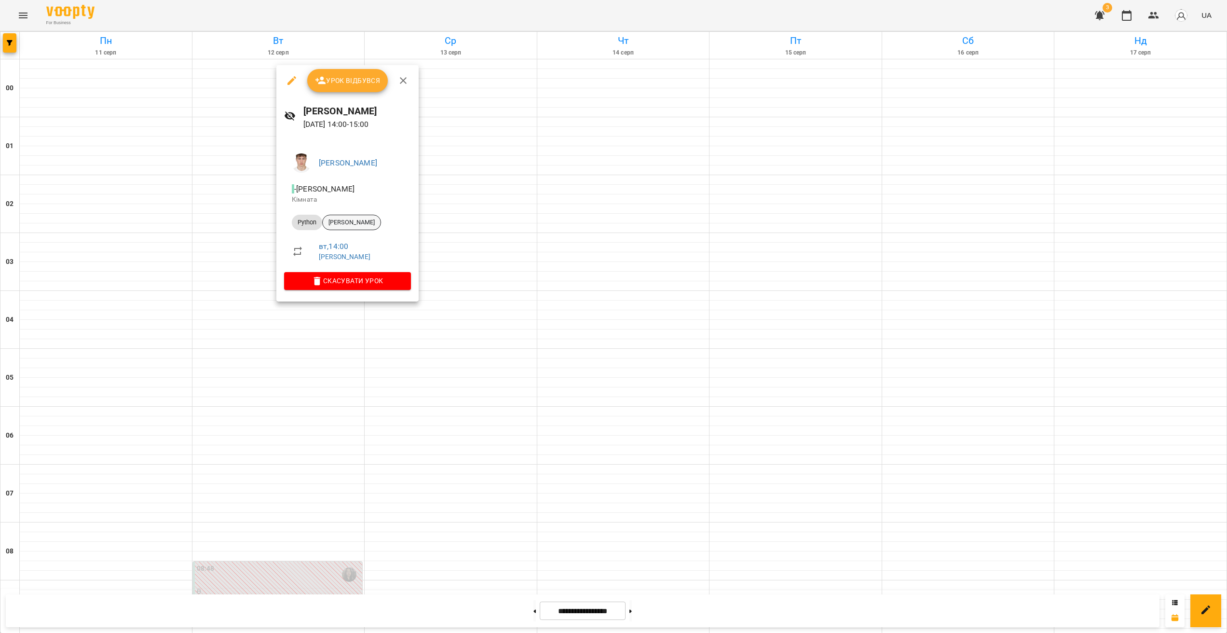
drag, startPoint x: 361, startPoint y: 212, endPoint x: 361, endPoint y: 217, distance: 5.3
click at [361, 213] on li "Python [PERSON_NAME]" at bounding box center [347, 222] width 127 height 23
click at [364, 223] on span "[PERSON_NAME]" at bounding box center [352, 222] width 58 height 9
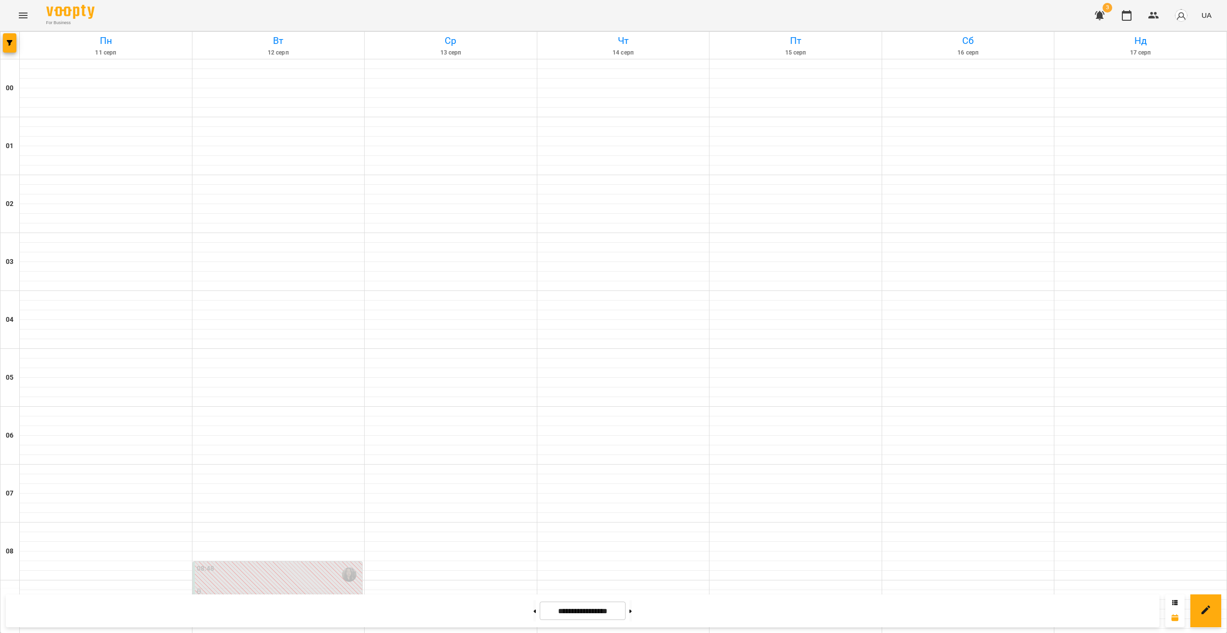
scroll to position [559, 0]
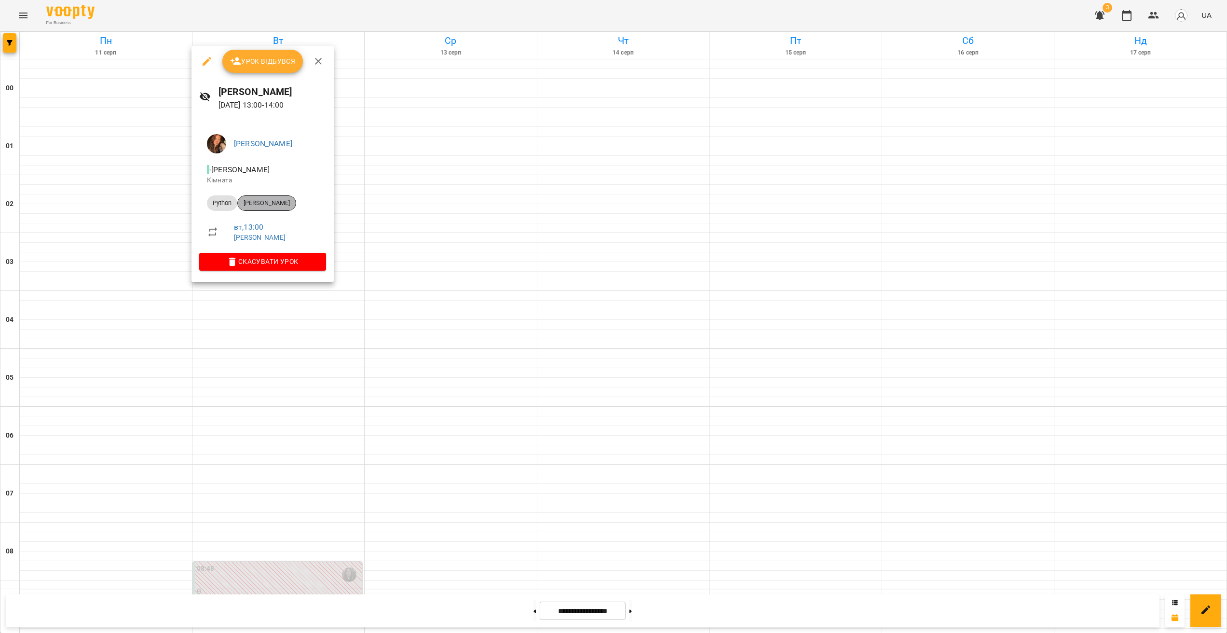
click at [275, 199] on span "[PERSON_NAME]" at bounding box center [267, 203] width 58 height 9
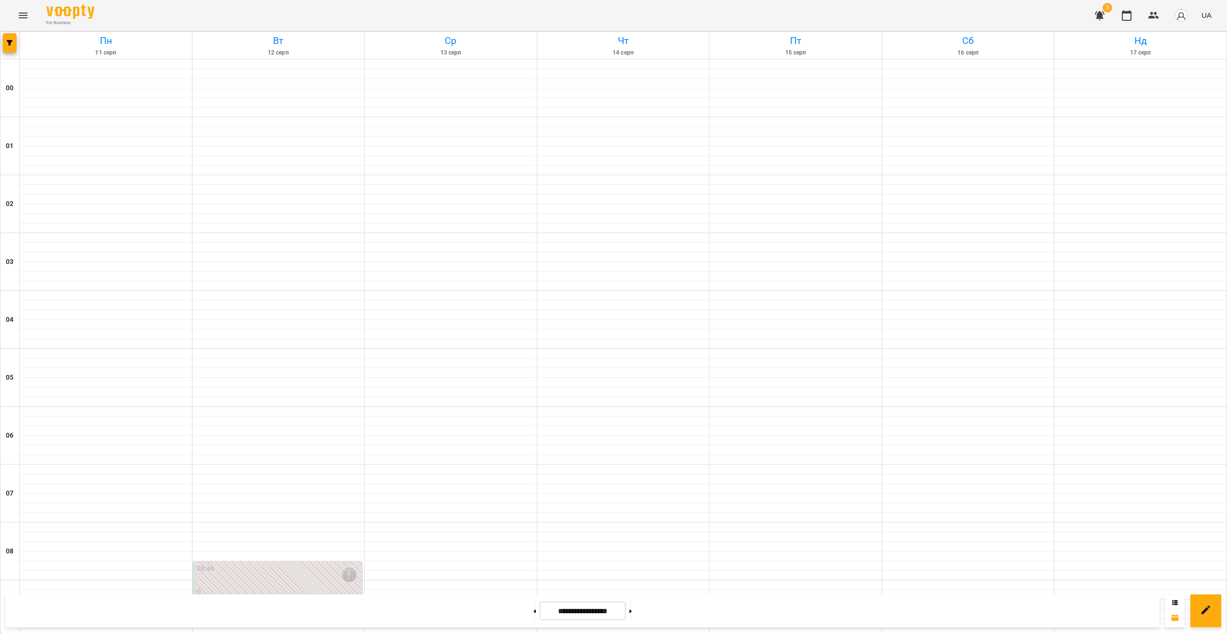
scroll to position [576, 0]
click at [1098, 19] on icon "button" at bounding box center [1100, 16] width 12 height 12
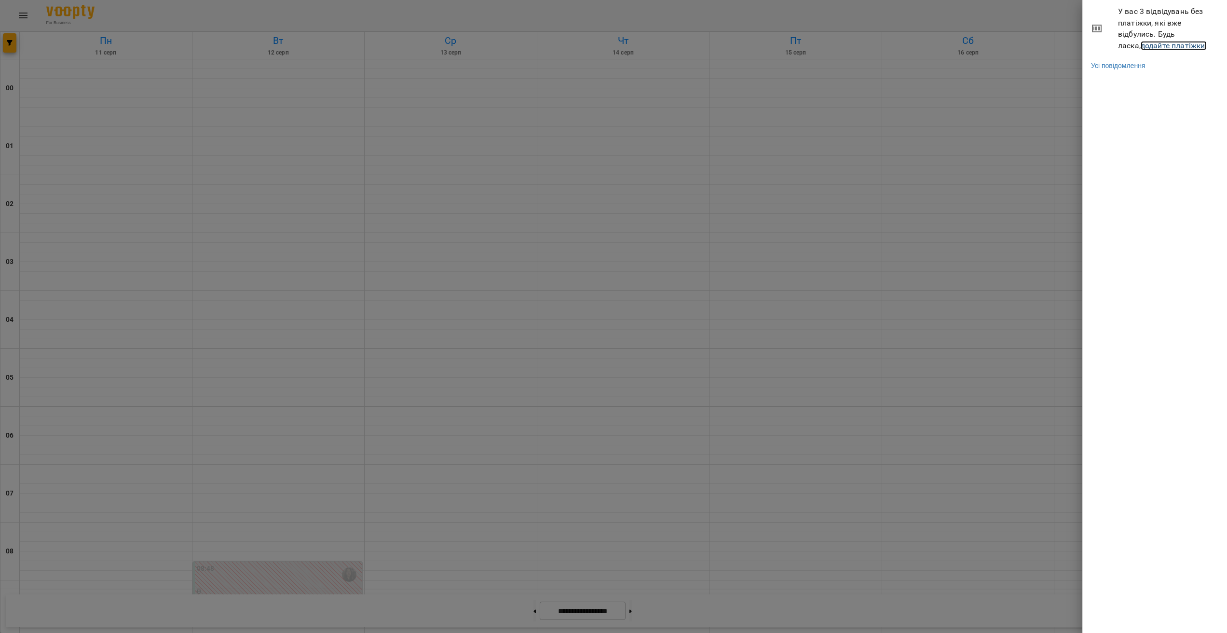
click at [1160, 46] on link "додайте платіжки!" at bounding box center [1174, 45] width 67 height 9
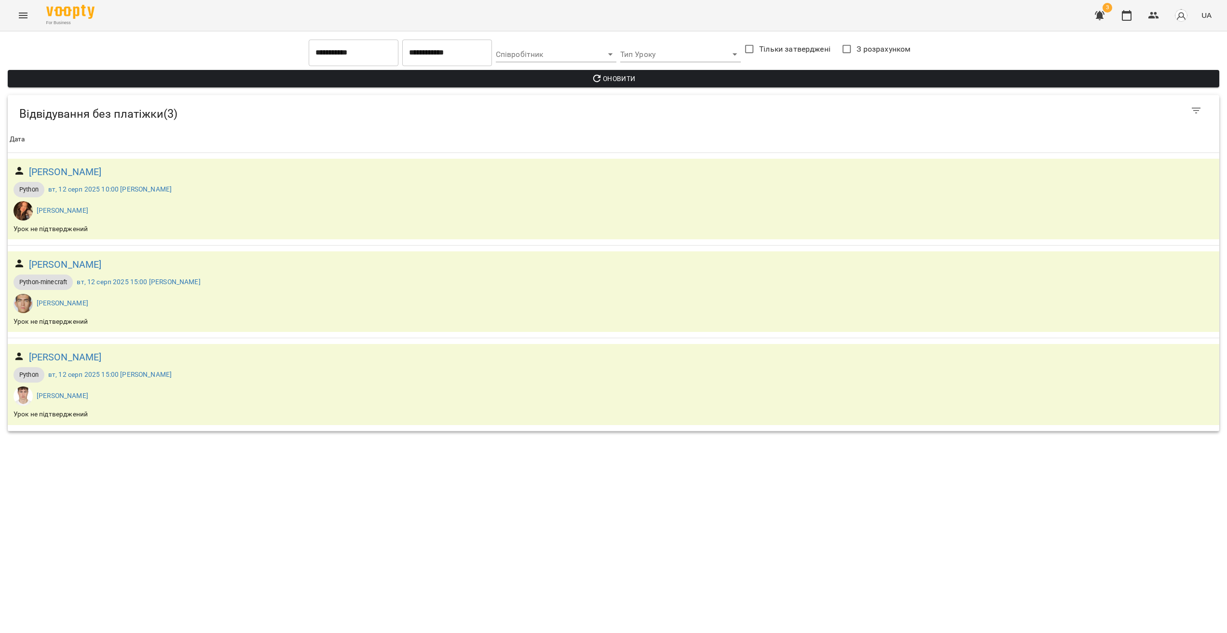
click at [18, 13] on button "Menu" at bounding box center [23, 15] width 23 height 23
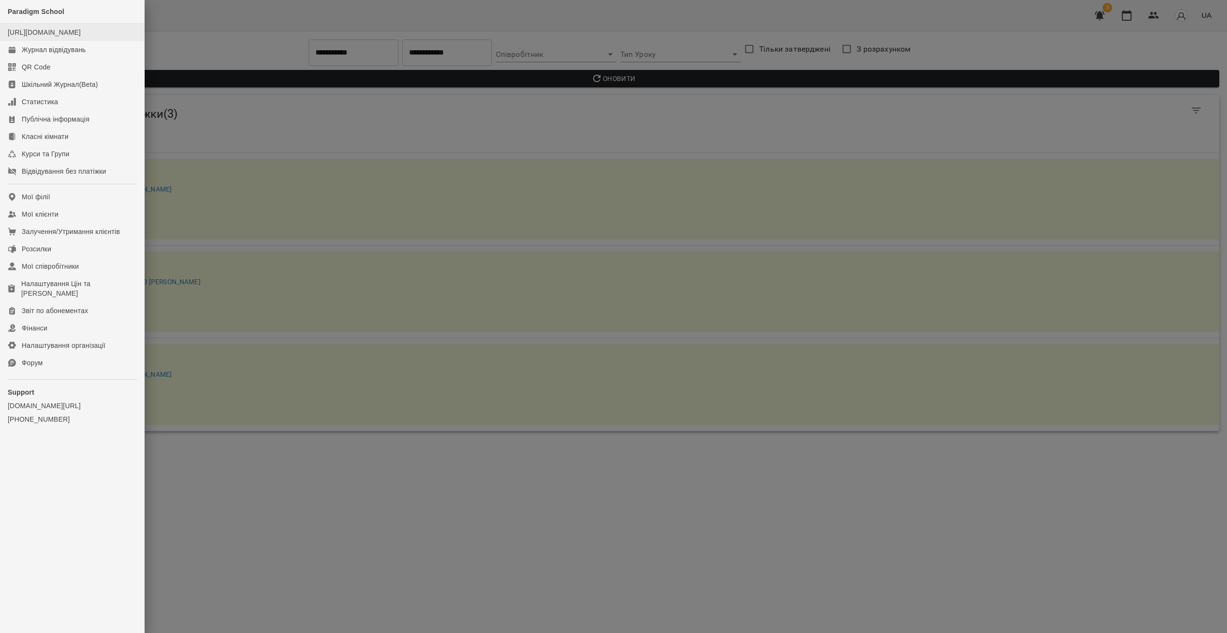
drag, startPoint x: 61, startPoint y: 49, endPoint x: 67, endPoint y: 56, distance: 9.3
click at [61, 41] on li "[URL][DOMAIN_NAME]" at bounding box center [72, 32] width 144 height 17
click at [68, 55] on div "Журнал відвідувань" at bounding box center [54, 50] width 64 height 10
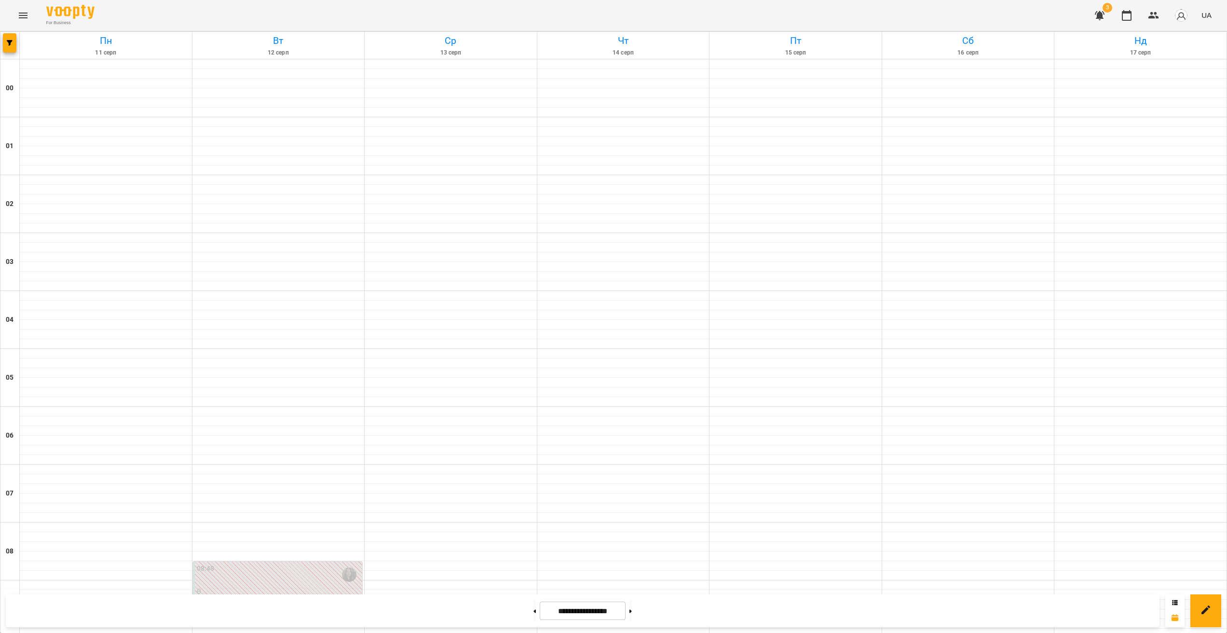
scroll to position [388, 0]
